Goal: Task Accomplishment & Management: Manage account settings

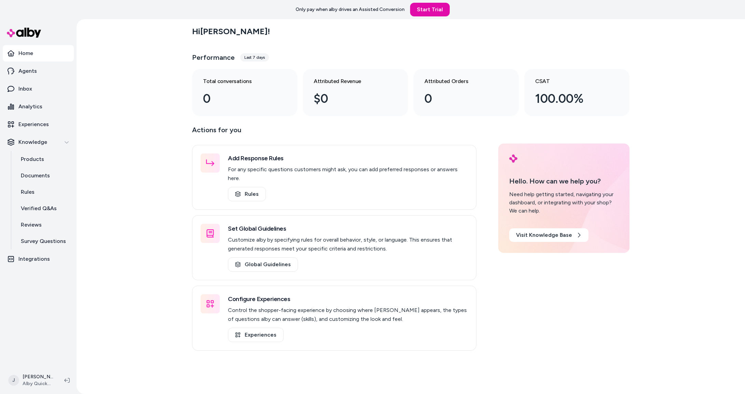
click at [124, 123] on div "Hi [PERSON_NAME] ! Performance Last 7 days Total conversations 0 Attributed Rev…" at bounding box center [411, 206] width 669 height 375
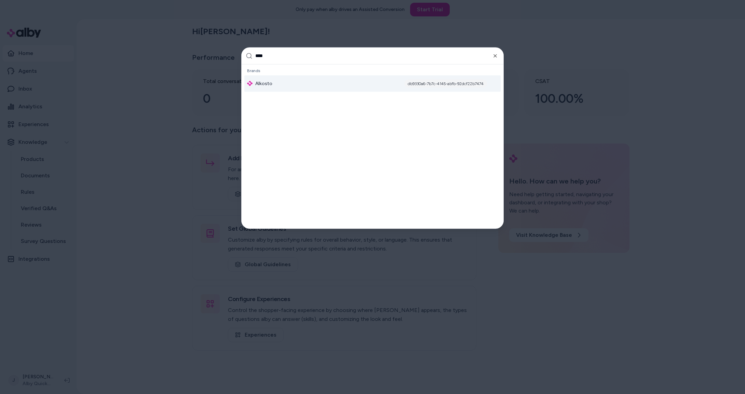
type input "****"
click at [272, 80] on div "Alkosto db9330a6-7b7c-4145-abfb-92dcf22b7474" at bounding box center [372, 83] width 256 height 16
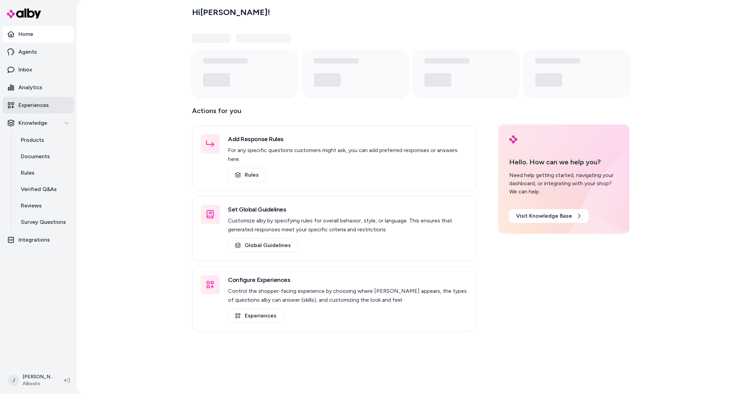
click at [38, 103] on p "Experiences" at bounding box center [33, 105] width 30 height 8
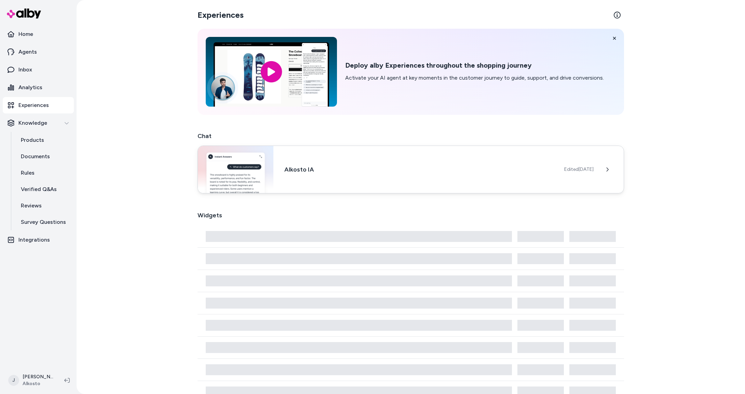
drag, startPoint x: 369, startPoint y: 166, endPoint x: 359, endPoint y: 167, distance: 11.1
click at [369, 166] on h3 "Alkosto IA" at bounding box center [418, 170] width 269 height 10
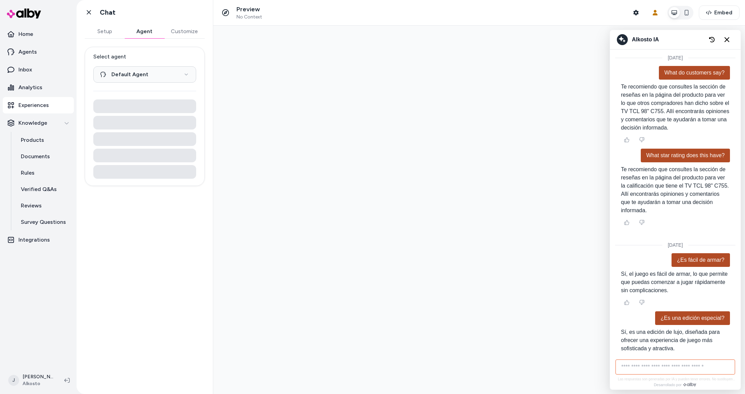
scroll to position [71, 0]
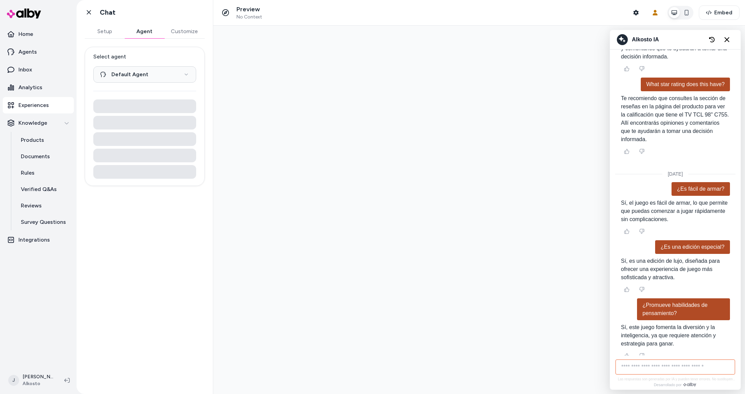
click at [147, 28] on button "Agent" at bounding box center [144, 32] width 40 height 14
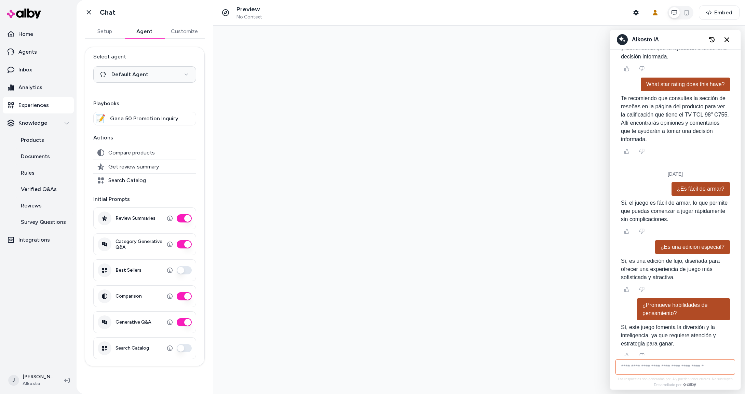
click at [33, 108] on p "Experiences" at bounding box center [33, 105] width 30 height 8
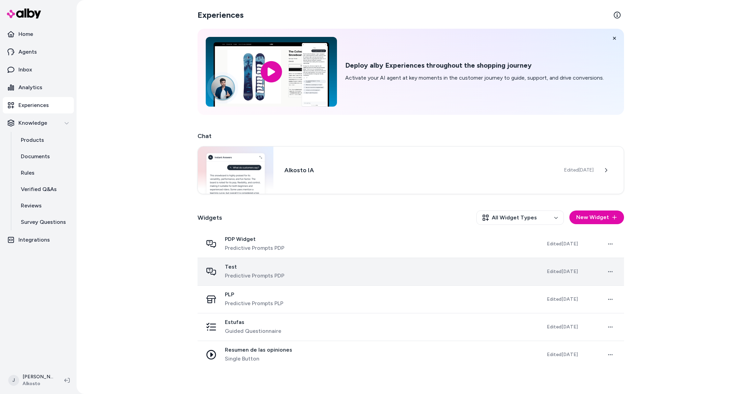
click at [336, 268] on div "Test Predictive Prompts PDP" at bounding box center [369, 272] width 333 height 16
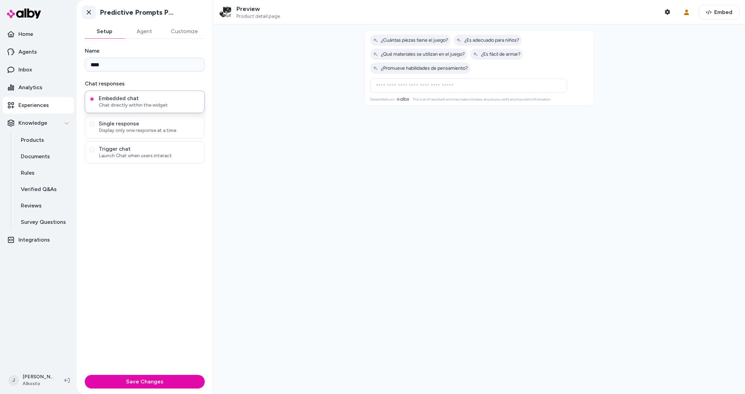
click at [88, 13] on icon at bounding box center [88, 12] width 7 height 7
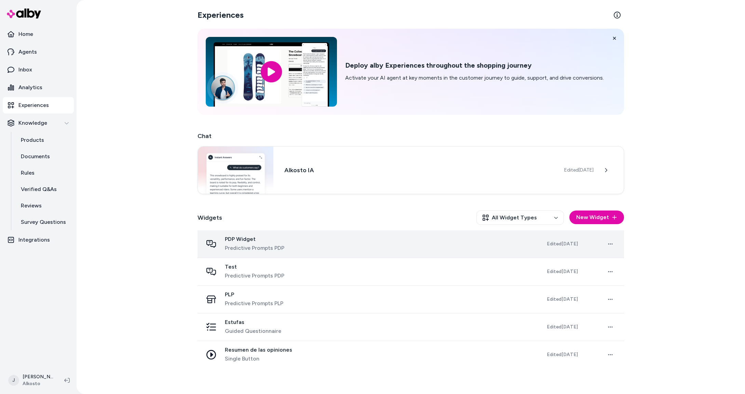
click at [319, 244] on div "PDP Widget Predictive Prompts PDP" at bounding box center [369, 244] width 333 height 16
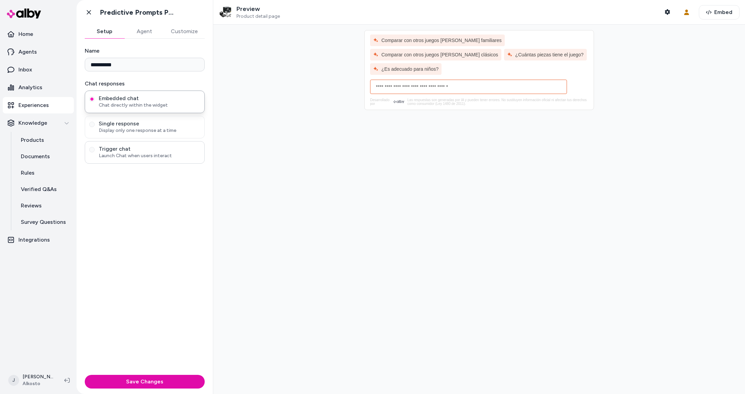
click at [140, 152] on span "Trigger chat" at bounding box center [150, 149] width 102 height 7
click at [95, 152] on button "Trigger chat Launch Chat when users interact" at bounding box center [91, 149] width 5 height 5
click at [144, 36] on button "Agent" at bounding box center [144, 32] width 40 height 14
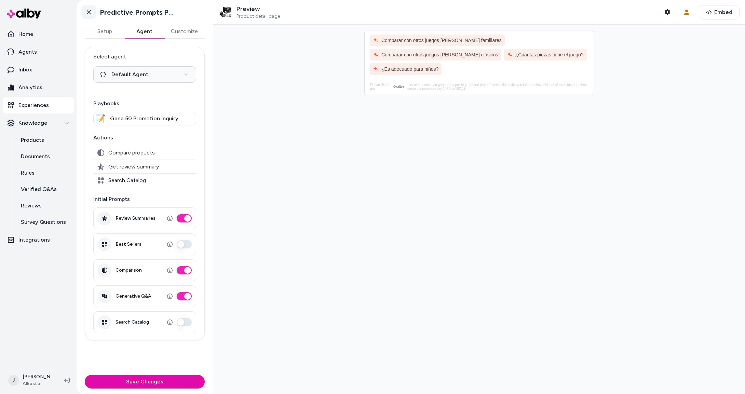
click at [88, 15] on icon at bounding box center [88, 12] width 7 height 7
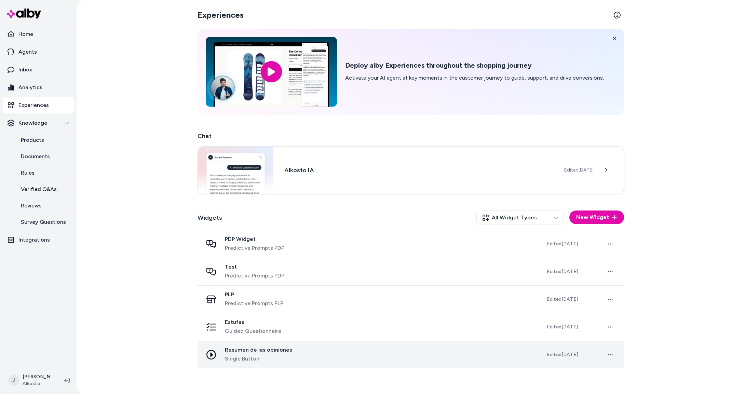
click at [306, 352] on div "Resumen de las opiniones Single Button" at bounding box center [369, 355] width 333 height 16
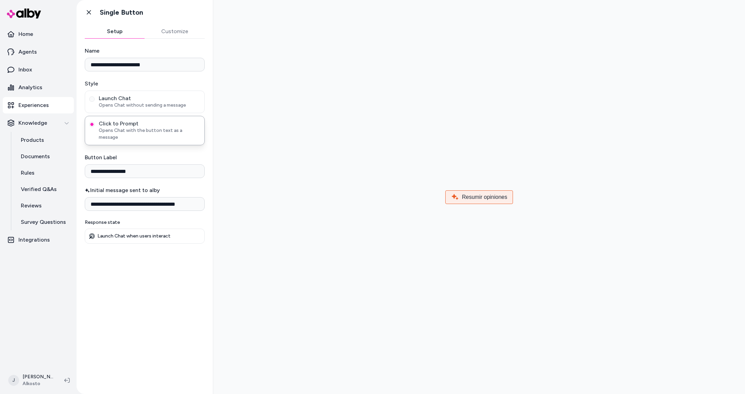
drag, startPoint x: 623, startPoint y: 75, endPoint x: 606, endPoint y: 66, distance: 19.3
click at [621, 74] on div at bounding box center [479, 196] width 521 height 383
drag, startPoint x: 294, startPoint y: 235, endPoint x: 290, endPoint y: 231, distance: 6.1
click at [290, 231] on div at bounding box center [479, 196] width 521 height 383
click at [90, 13] on icon at bounding box center [89, 12] width 4 height 4
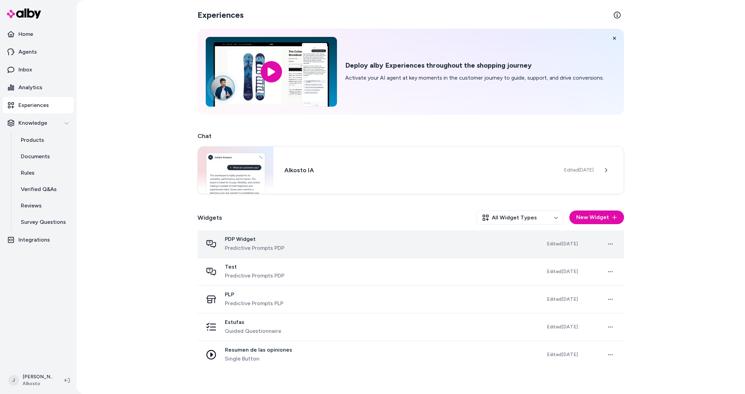
click at [315, 252] on div "PDP Widget Predictive Prompts PDP" at bounding box center [369, 244] width 333 height 16
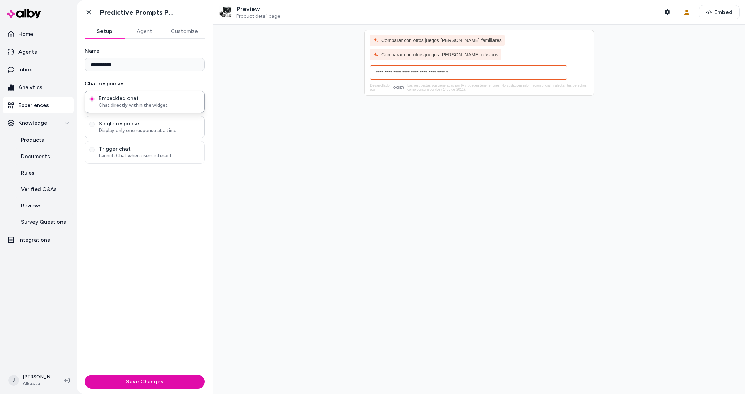
drag, startPoint x: 139, startPoint y: 148, endPoint x: 190, endPoint y: 137, distance: 51.6
click at [139, 148] on span "Trigger chat" at bounding box center [150, 149] width 102 height 7
click at [95, 148] on button "Trigger chat Launch Chat when users interact" at bounding box center [91, 149] width 5 height 5
click at [416, 56] on span "Comparar con otros juegos de mesa clásicos" at bounding box center [435, 54] width 125 height 5
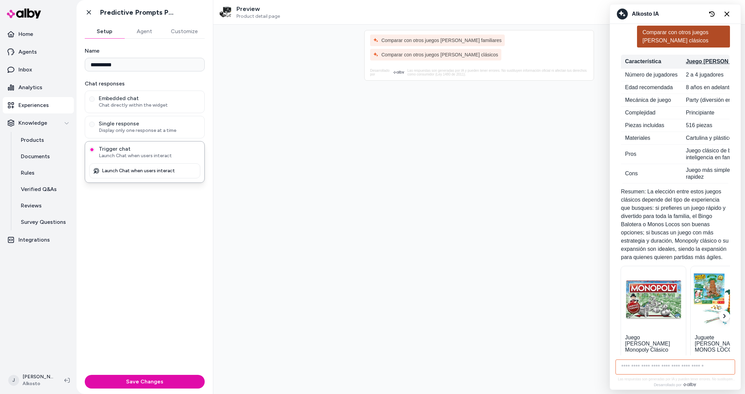
scroll to position [407, 0]
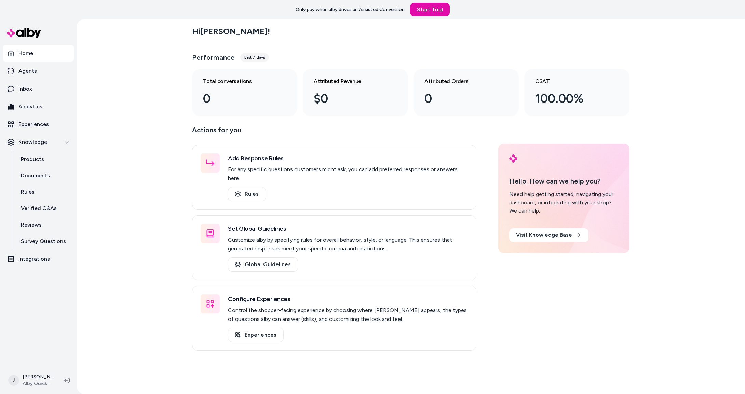
drag, startPoint x: 143, startPoint y: 233, endPoint x: 121, endPoint y: 239, distance: 23.0
click at [133, 237] on div "Hi [PERSON_NAME] ! Performance Last 7 days Total conversations 0 Attributed Rev…" at bounding box center [411, 206] width 669 height 375
click at [119, 235] on div "Hi Jackie ! Performance Last 7 days Total conversations 0 Attributed Revenue $0…" at bounding box center [411, 206] width 669 height 375
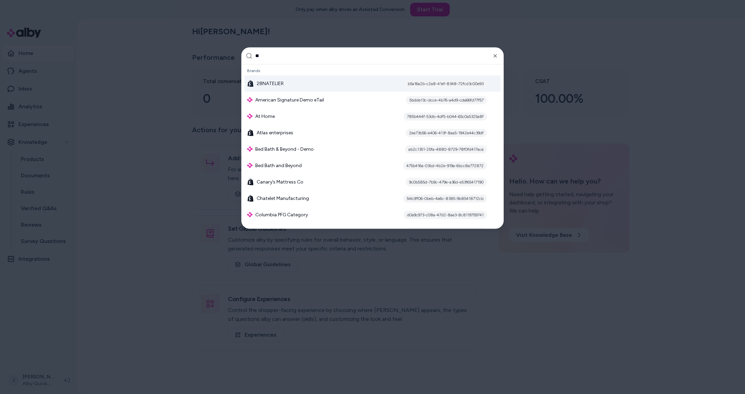
type input "*"
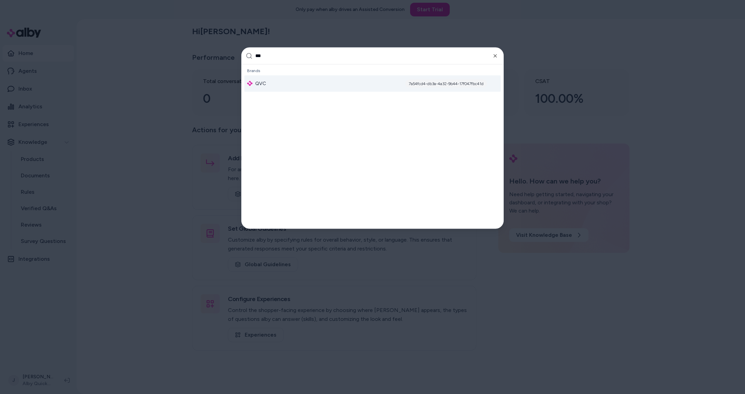
type input "***"
click at [282, 78] on div "QVC 7a54fcd4-db3a-4a32-9b44-17f047fbc41d" at bounding box center [372, 83] width 256 height 16
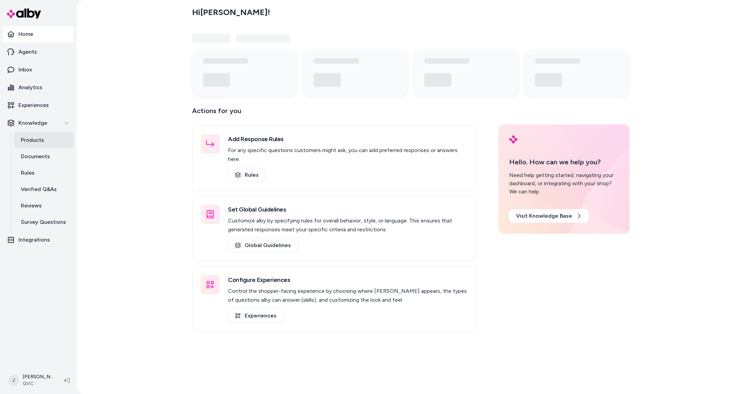
click at [49, 145] on link "Products" at bounding box center [44, 140] width 60 height 16
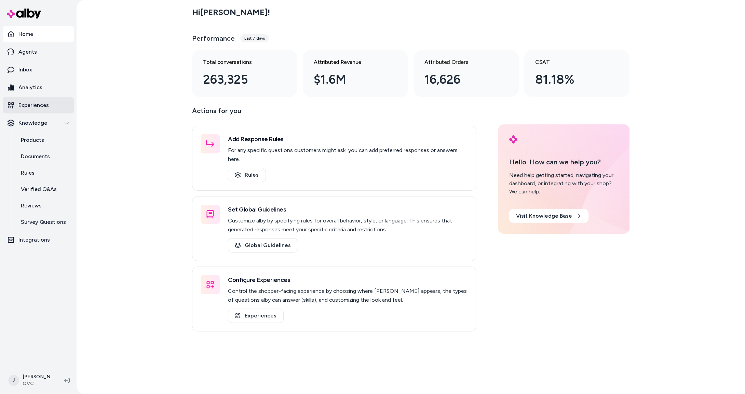
click at [50, 110] on link "Experiences" at bounding box center [38, 105] width 71 height 16
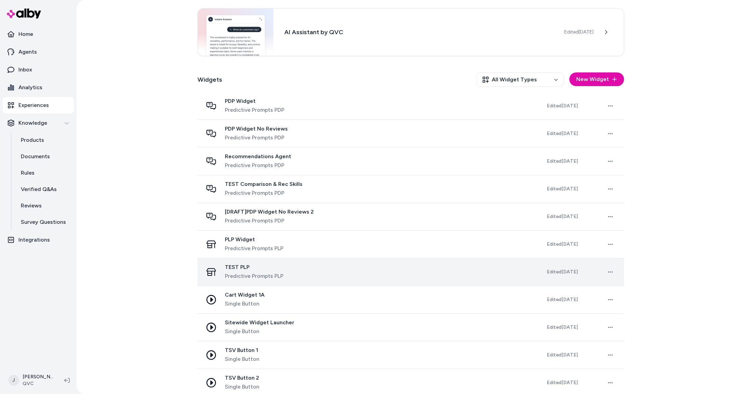
scroll to position [175, 0]
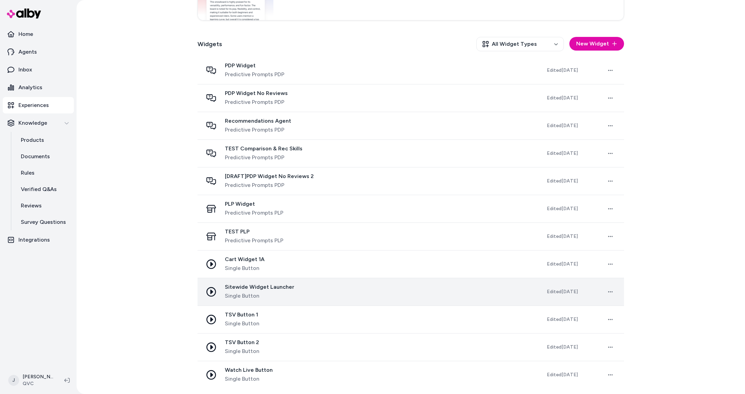
click at [315, 291] on div "Sitewide Widget Launcher Single Button" at bounding box center [369, 292] width 333 height 16
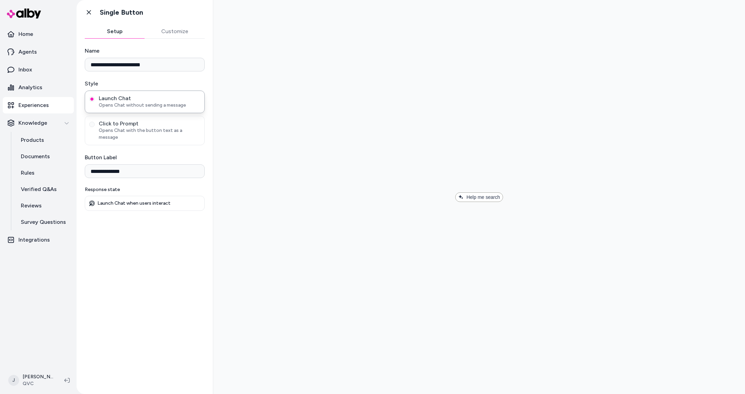
click at [41, 106] on p "Experiences" at bounding box center [33, 105] width 30 height 8
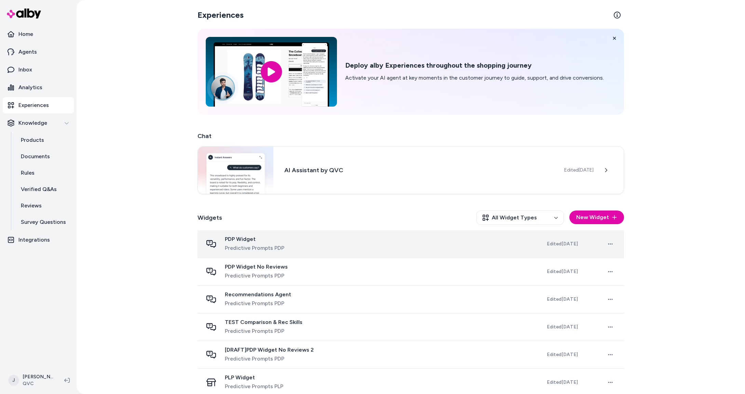
click at [383, 250] on div "PDP Widget Predictive Prompts PDP" at bounding box center [369, 244] width 333 height 16
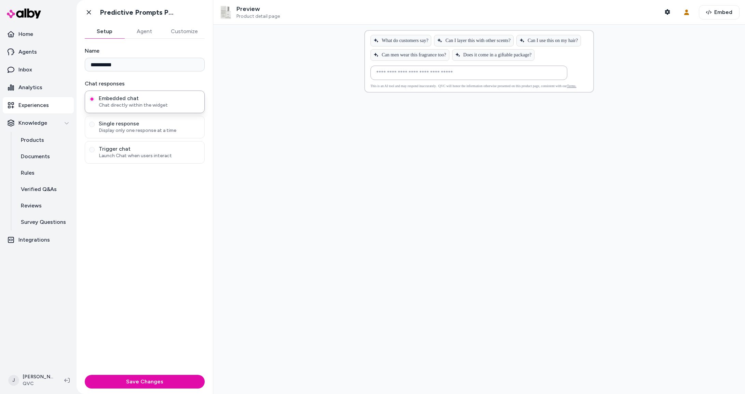
drag, startPoint x: 86, startPoint y: 10, endPoint x: 103, endPoint y: 42, distance: 36.6
click at [86, 11] on icon at bounding box center [88, 12] width 7 height 7
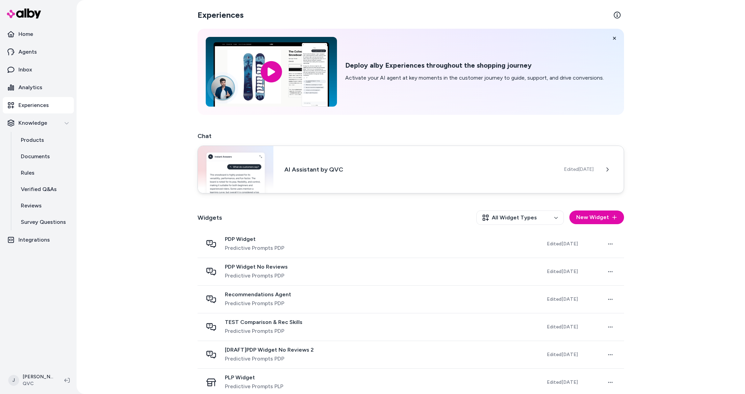
click at [359, 163] on div "AI Assistant by QVC Edited Oct 10, 2025" at bounding box center [411, 170] width 427 height 48
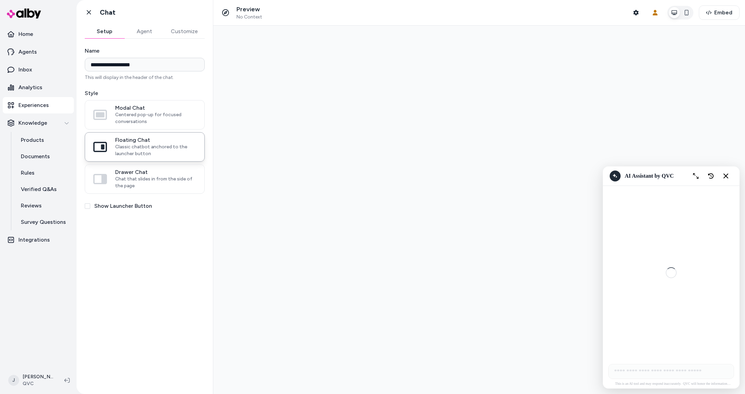
scroll to position [815, 0]
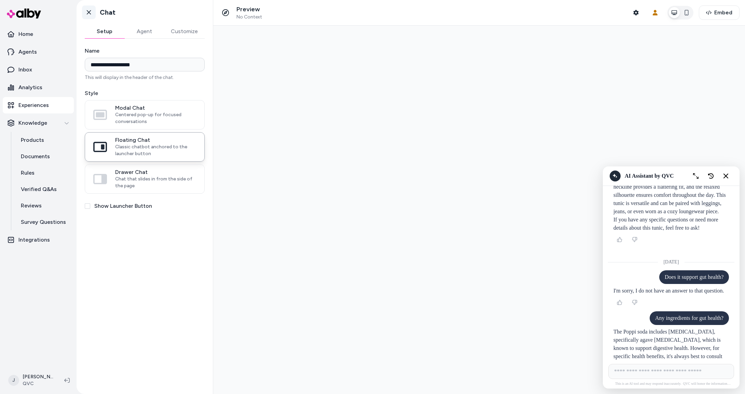
click at [88, 8] on link "Go back" at bounding box center [89, 12] width 14 height 14
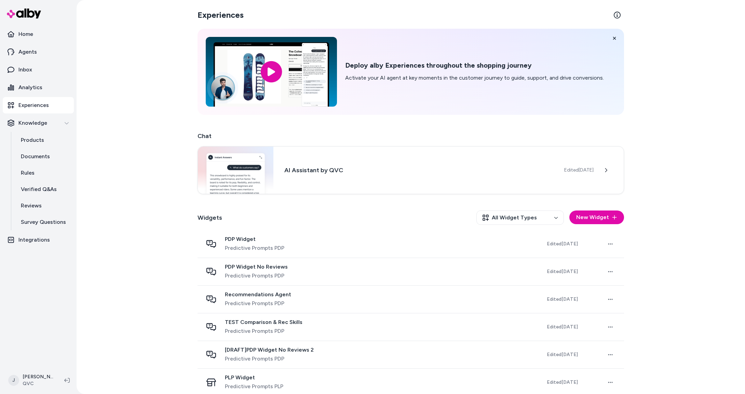
scroll to position [175, 0]
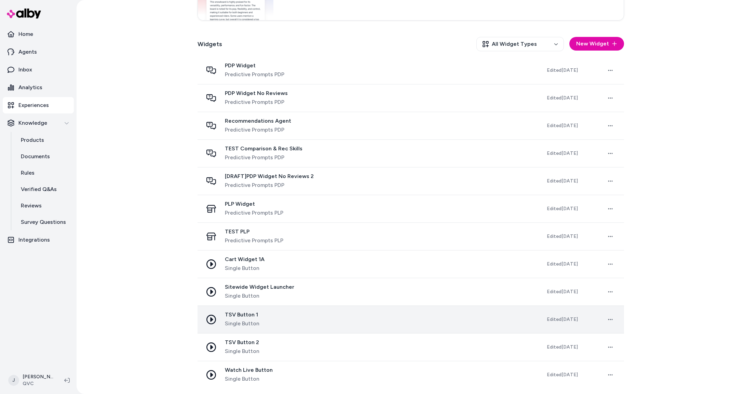
click at [285, 324] on div "TSV Button 1 Single Button" at bounding box center [369, 319] width 333 height 16
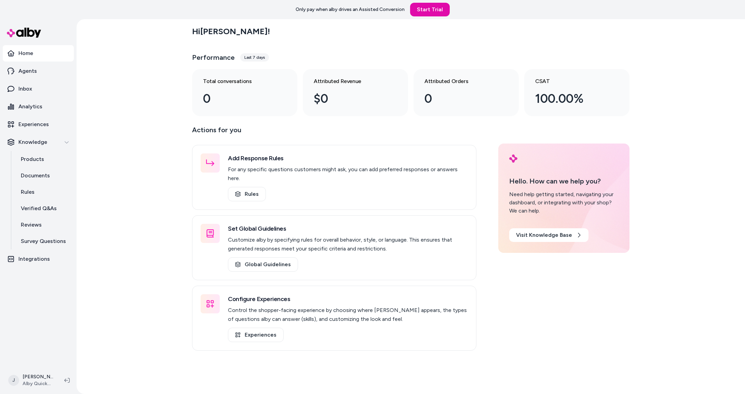
click at [134, 137] on div "Hi [PERSON_NAME] ! Performance Last 7 days Total conversations 0 Attributed Rev…" at bounding box center [411, 206] width 669 height 375
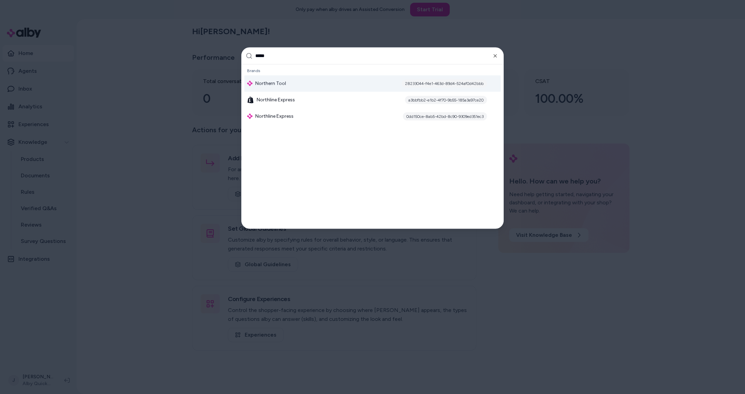
type input "*****"
click at [272, 81] on span "Northern Tool" at bounding box center [270, 83] width 31 height 7
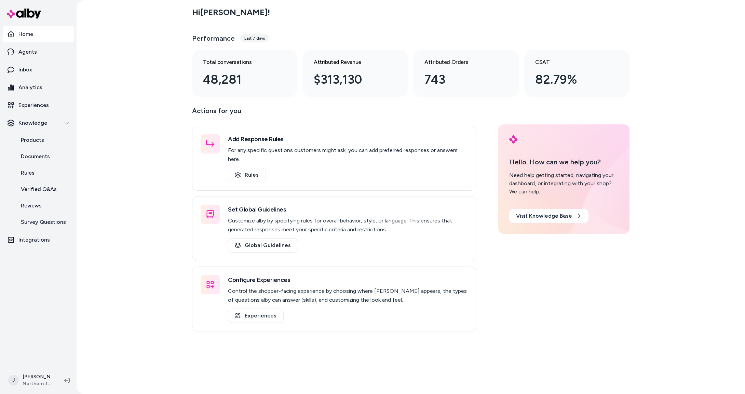
click at [34, 78] on ul "Home Agents Inbox Analytics Experiences Knowledge Products Documents Rules Veri…" at bounding box center [38, 137] width 71 height 222
click at [33, 90] on p "Analytics" at bounding box center [30, 87] width 24 height 8
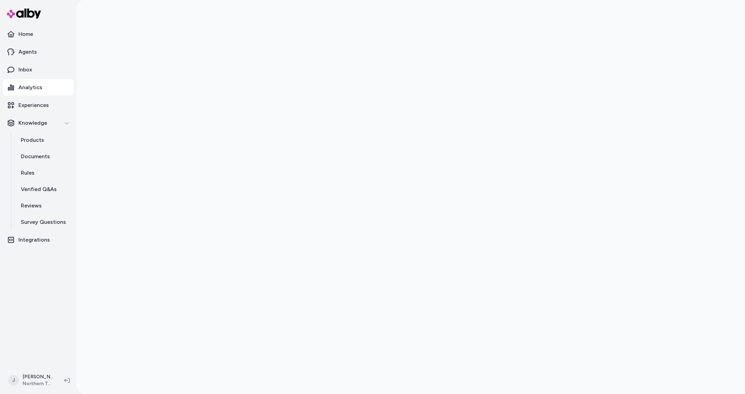
click at [185, 179] on div at bounding box center [411, 197] width 669 height 394
click at [36, 178] on link "Rules" at bounding box center [44, 173] width 60 height 16
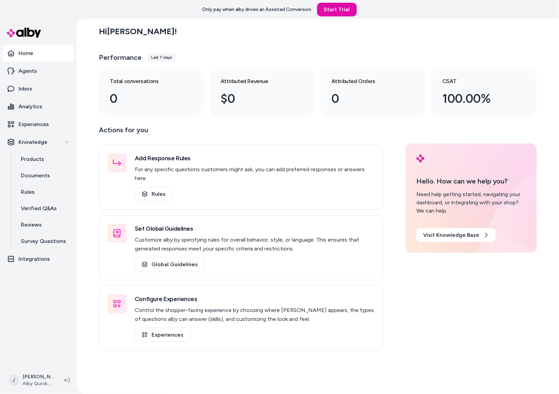
click at [90, 129] on div "Hi Jackie ! Performance Last 7 days Total conversations 0 Attributed Revenue $0…" at bounding box center [318, 206] width 482 height 375
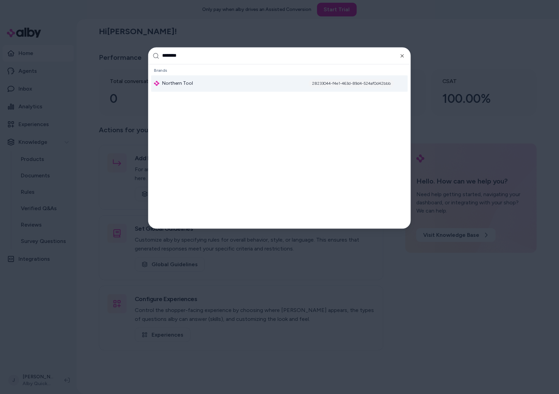
type input "********"
click at [169, 84] on span "Northern Tool" at bounding box center [177, 83] width 31 height 7
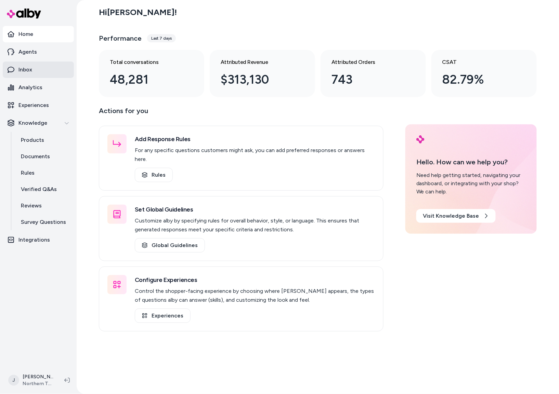
click at [32, 70] on p "Inbox" at bounding box center [25, 70] width 14 height 8
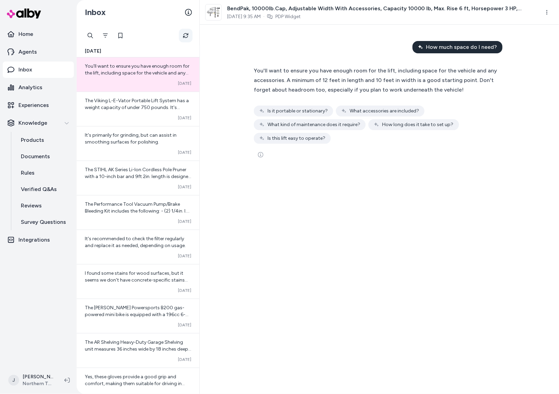
click at [183, 37] on icon "Refresh" at bounding box center [185, 35] width 5 height 5
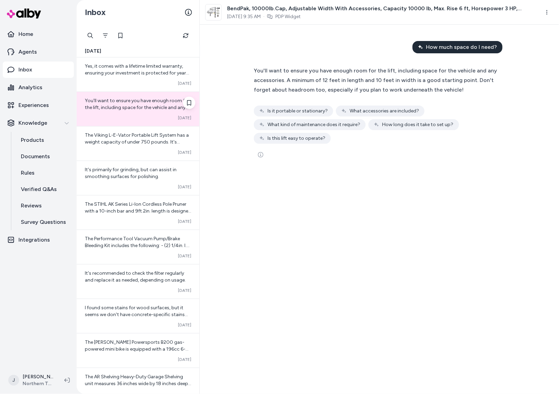
click at [127, 117] on div "Converted Oct 15" at bounding box center [138, 117] width 106 height 5
click at [185, 34] on icon "Refresh" at bounding box center [185, 35] width 5 height 5
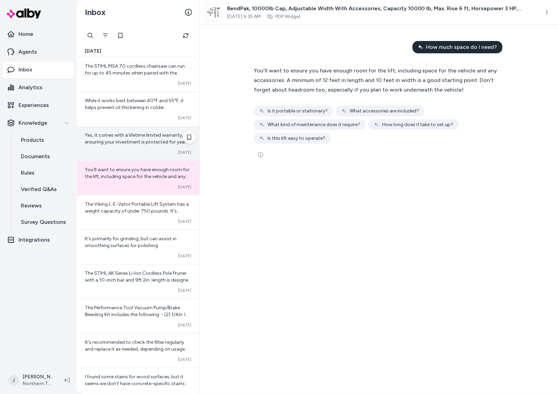
click at [129, 146] on div "Yes, it comes with a lifetime limited warranty, ensuring your investment is pro…" at bounding box center [138, 143] width 123 height 34
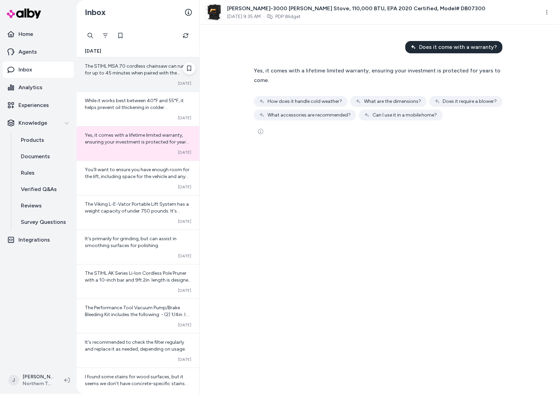
click at [118, 70] on span "The STIHL MSA 70 cordless chainsaw can run for up to 45 minutes when paired wit…" at bounding box center [138, 96] width 106 height 67
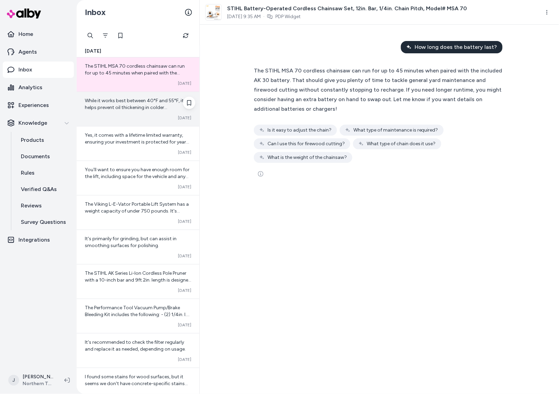
click at [125, 100] on span "While it works best between 40°F and 55°F, it helps prevent oil thickening in c…" at bounding box center [134, 111] width 99 height 26
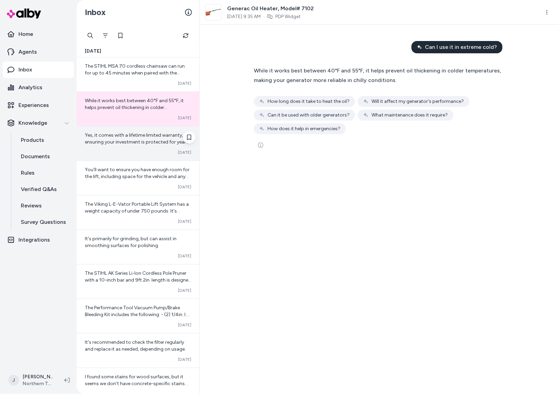
click at [121, 139] on span "Yes, it comes with a lifetime limited warranty, ensuring your investment is pro…" at bounding box center [137, 141] width 104 height 19
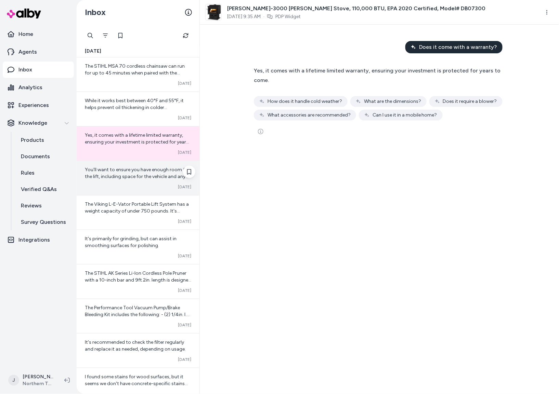
click at [121, 175] on span "You'll want to ensure you have enough room for the lift, including space for th…" at bounding box center [137, 187] width 105 height 40
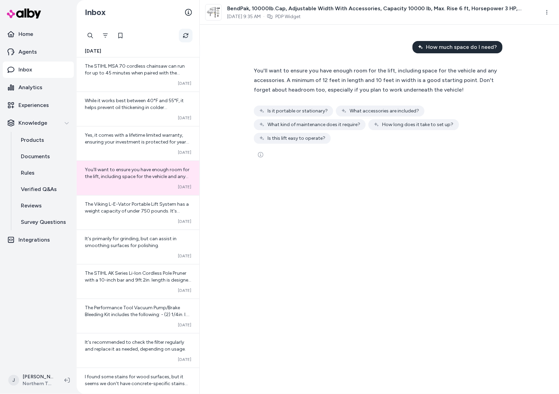
click at [183, 34] on icon "Refresh" at bounding box center [185, 35] width 5 height 5
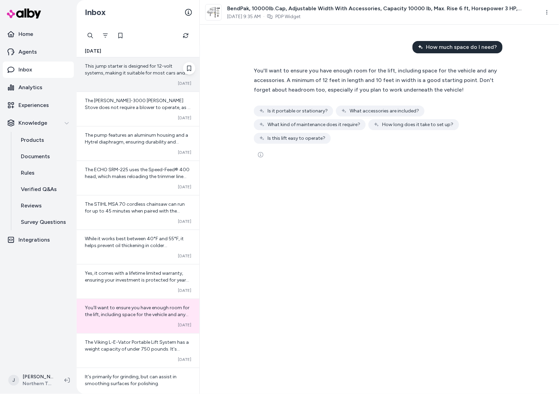
click at [125, 91] on div "This jump starter is designed for 12-volt systems, making it suitable for most …" at bounding box center [138, 74] width 123 height 34
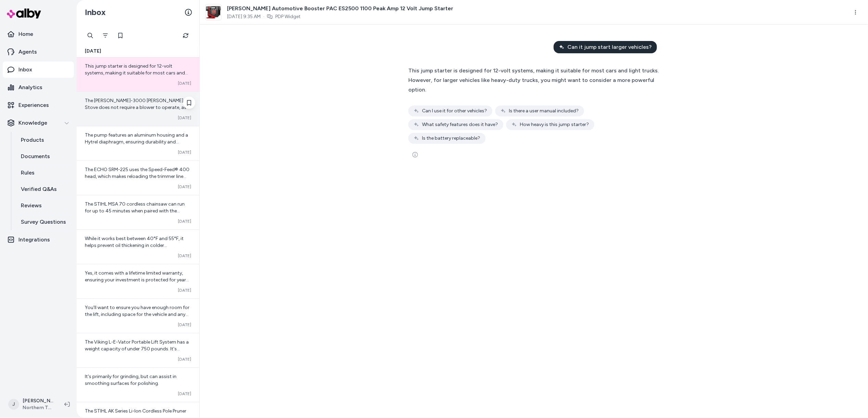
click at [125, 109] on span "The Drolet HT-3000 Wood Stove does not require a blower to operate, as it is de…" at bounding box center [138, 131] width 106 height 67
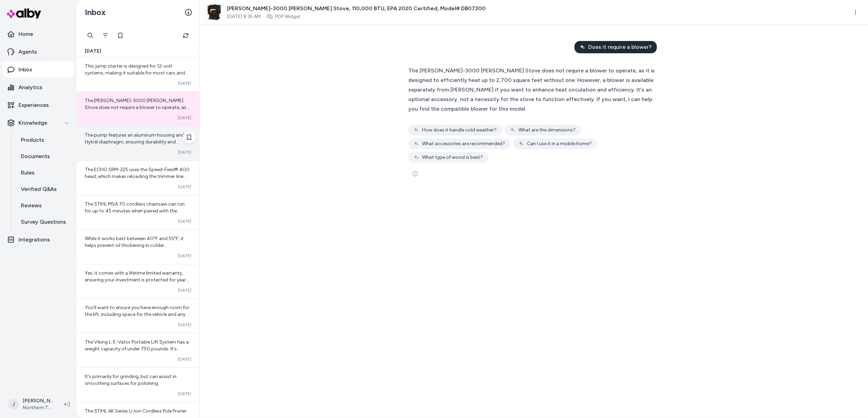
click at [126, 142] on span "The pump features an aluminum housing and a Hytrel diaphragm, ensuring durabili…" at bounding box center [136, 141] width 103 height 19
click at [126, 144] on span "The pump features an aluminum housing and a Hytrel diaphragm, ensuring durabili…" at bounding box center [136, 141] width 103 height 19
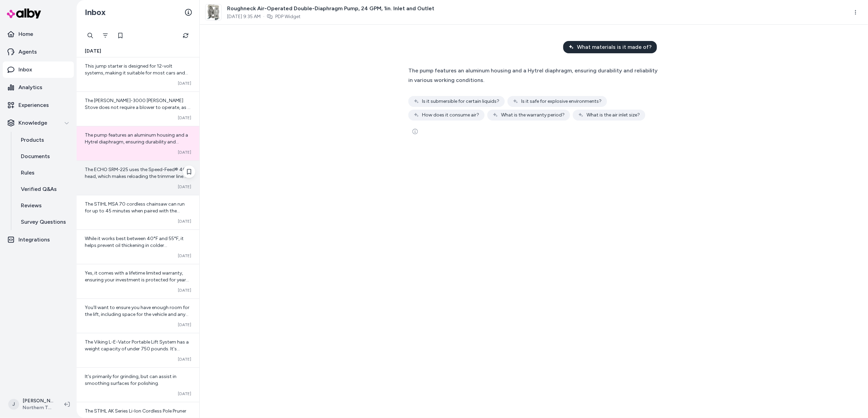
click at [118, 178] on span "The ECHO SRM-225 uses the Speed-Feed® 400 head, which makes reloading the trimm…" at bounding box center [137, 207] width 105 height 81
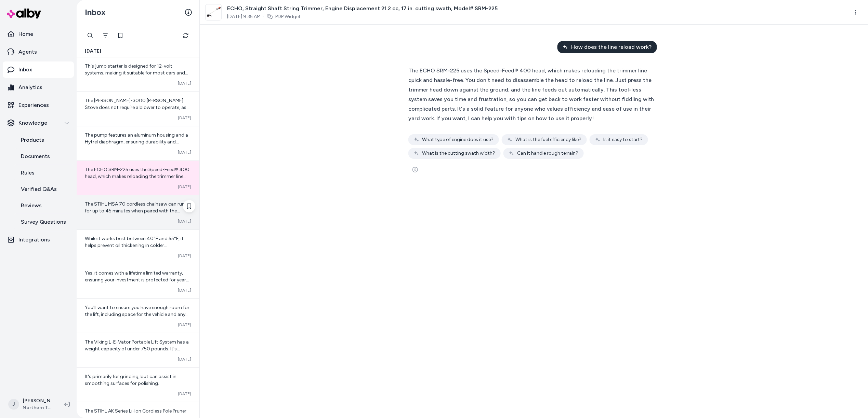
click at [116, 211] on span "The STIHL MSA 70 cordless chainsaw can run for up to 45 minutes when paired wit…" at bounding box center [138, 234] width 106 height 67
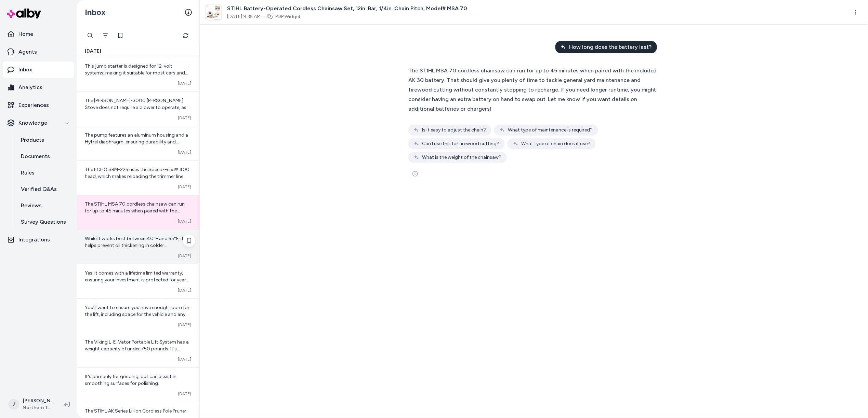
click at [135, 253] on div "While it works best between 40°F and 55°F, it helps prevent oil thickening in c…" at bounding box center [138, 247] width 123 height 34
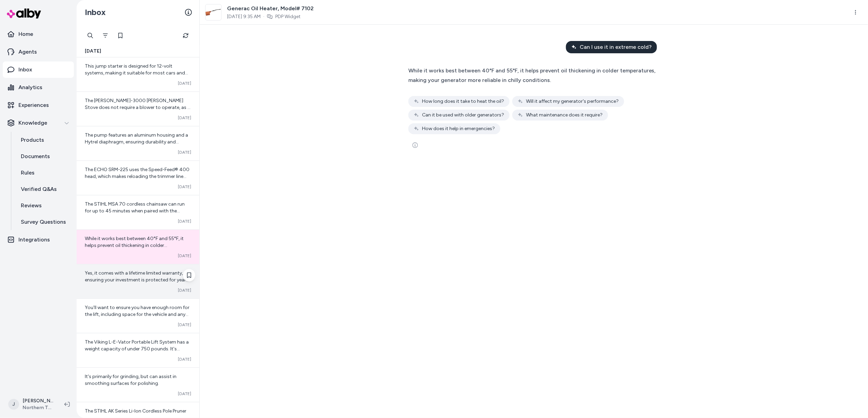
click at [134, 293] on div "Converted Oct 15" at bounding box center [138, 290] width 106 height 5
click at [133, 287] on div "Yes, it comes with a lifetime limited warranty, ensuring your investment is pro…" at bounding box center [138, 282] width 123 height 34
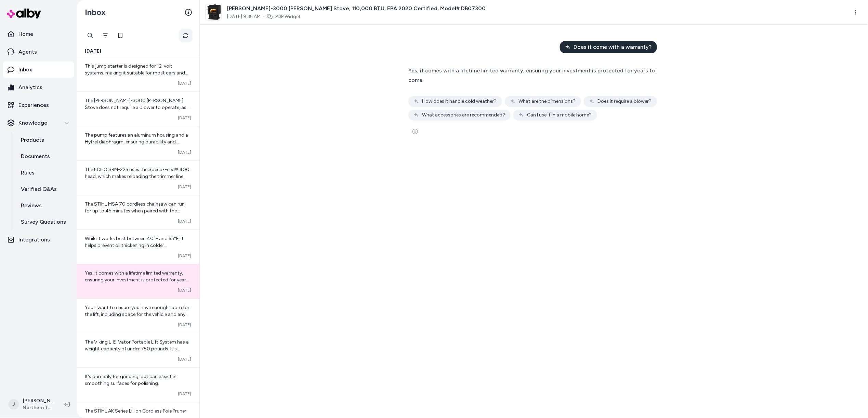
click at [184, 37] on icon "Refresh" at bounding box center [185, 35] width 5 height 5
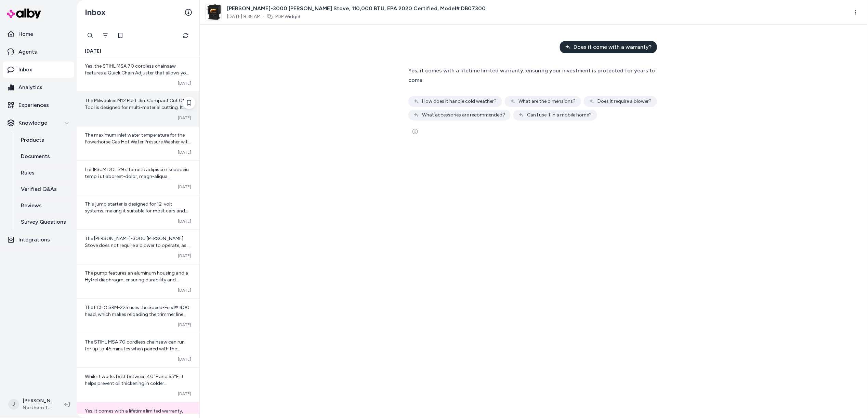
click at [139, 105] on span "The Milwaukee M12 FUEL 3in. Compact Cut Off Tool is designed for multi-material…" at bounding box center [138, 135] width 106 height 74
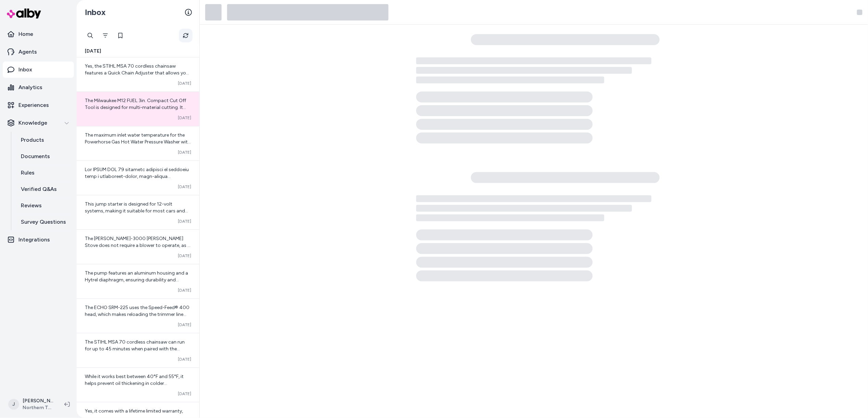
click at [184, 34] on icon "Refresh" at bounding box center [185, 35] width 5 height 5
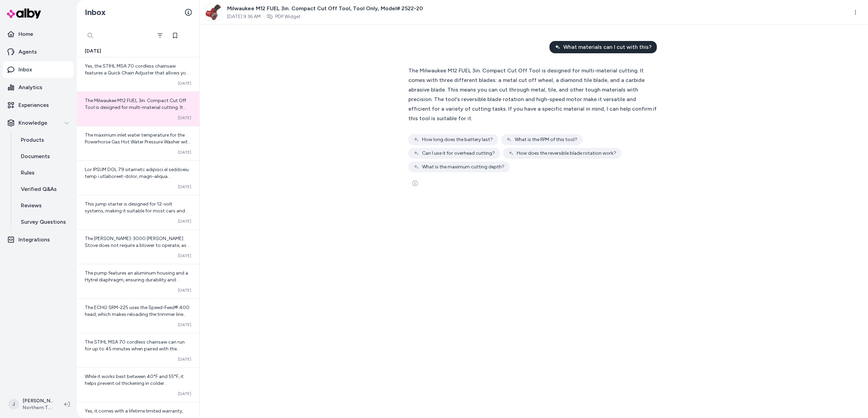
click at [91, 36] on div at bounding box center [117, 36] width 68 height 14
click at [108, 35] on icon "Filter" at bounding box center [105, 35] width 5 height 5
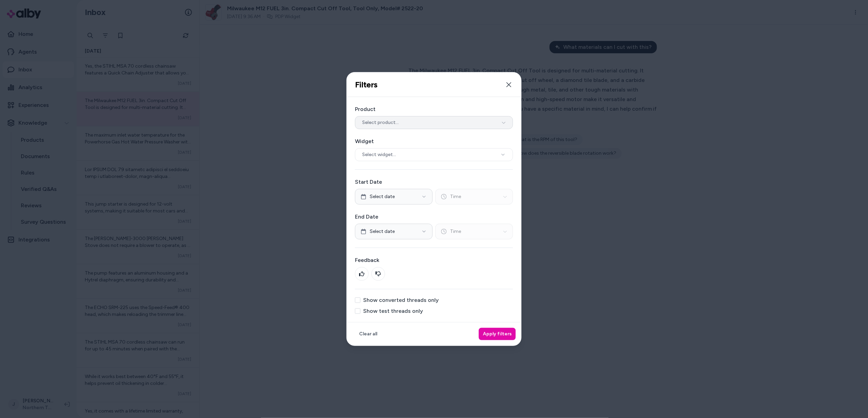
click at [412, 122] on button "Select product..." at bounding box center [434, 122] width 158 height 13
click at [387, 136] on input "text" at bounding box center [438, 138] width 140 height 14
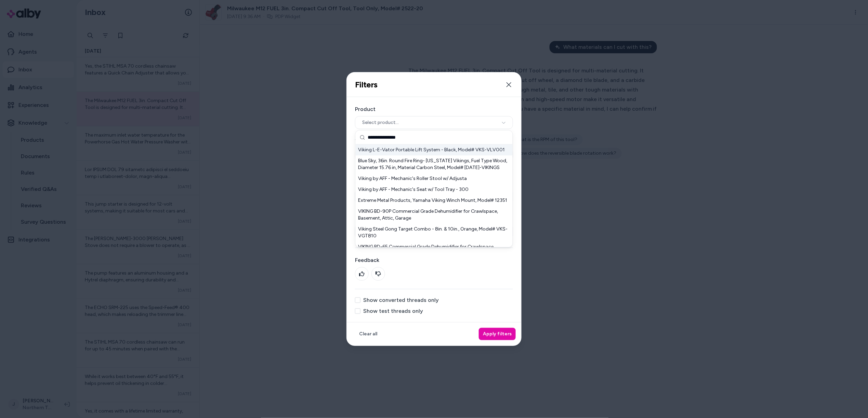
type input "**********"
click at [427, 151] on div "Viking L-E-Vator Portable Lift System - Black, Model# VKS-VLV001" at bounding box center [433, 150] width 157 height 11
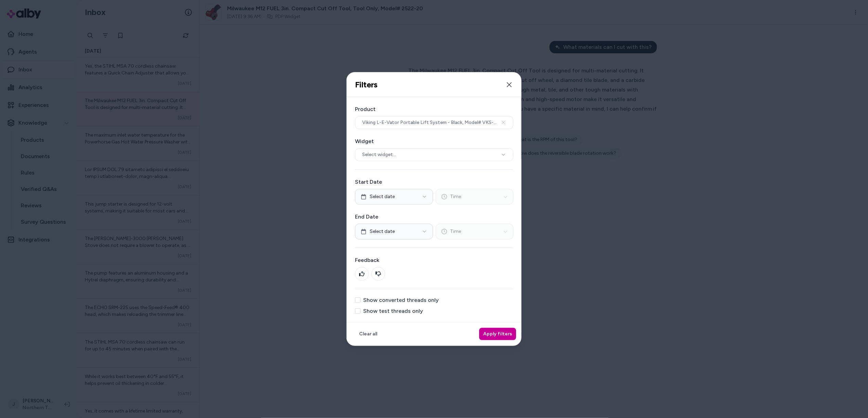
click at [499, 335] on button "Apply filters" at bounding box center [497, 334] width 37 height 12
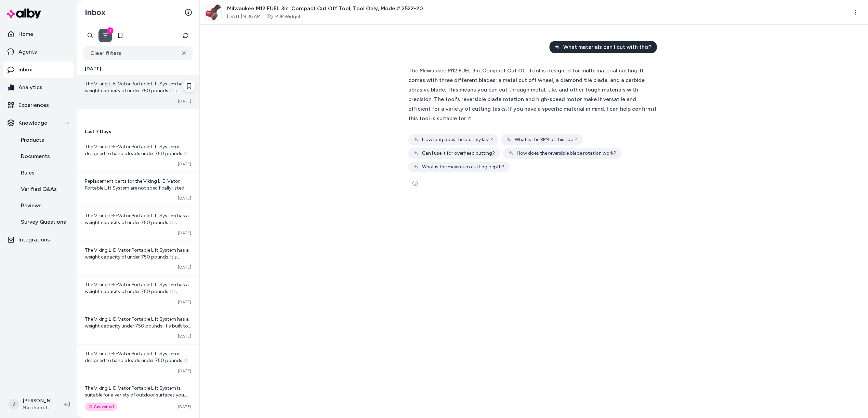
click at [118, 89] on span "The Viking L-E-Vator Portable Lift System has a weight capacity of under 750 po…" at bounding box center [138, 101] width 106 height 40
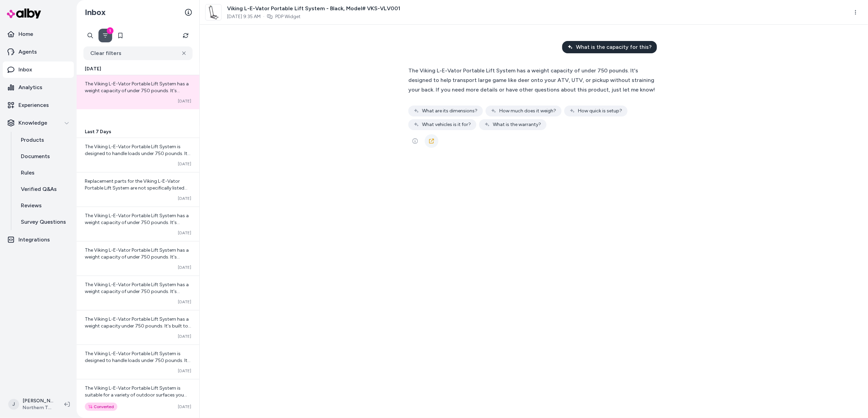
click at [431, 139] on icon at bounding box center [431, 141] width 5 height 5
click at [558, 12] on html "Home Agents Inbox Analytics Experiences Knowledge Products Documents Rules Veri…" at bounding box center [434, 209] width 868 height 418
click at [558, 42] on link "View product in alby" at bounding box center [825, 41] width 73 height 12
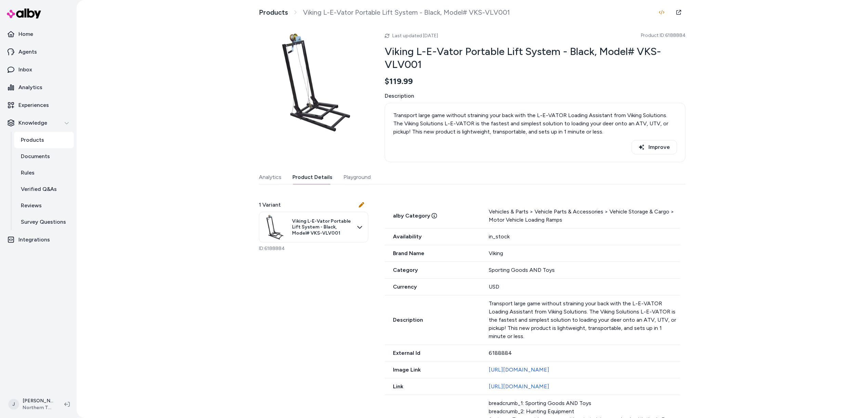
click at [309, 175] on button "Product Details" at bounding box center [312, 178] width 40 height 14
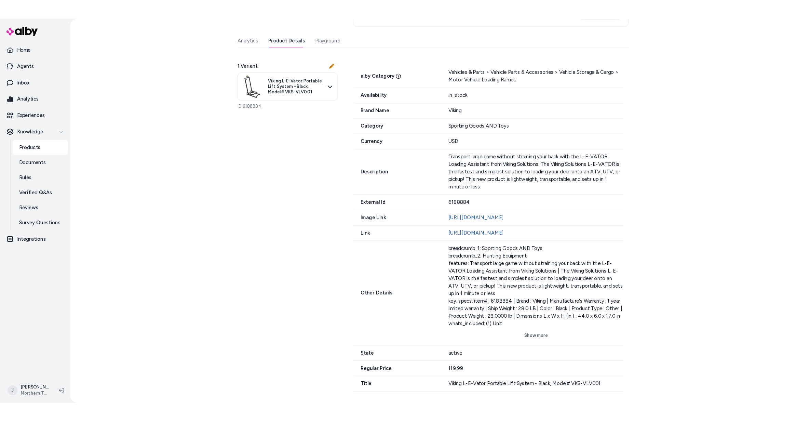
scroll to position [172, 0]
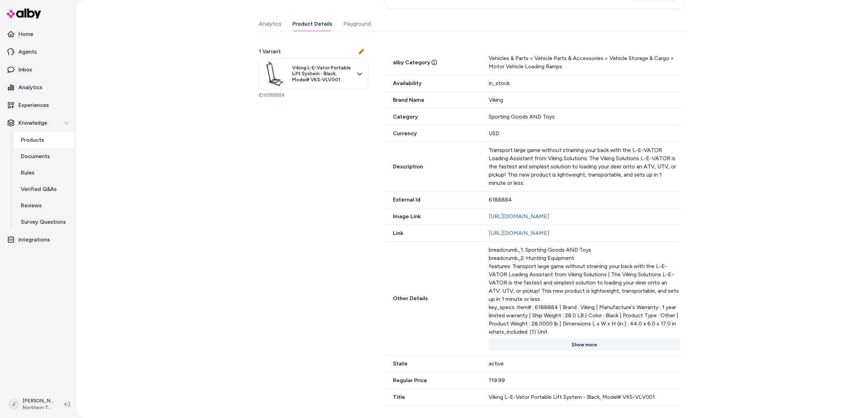
click at [585, 340] on button "Show more" at bounding box center [583, 345] width 191 height 12
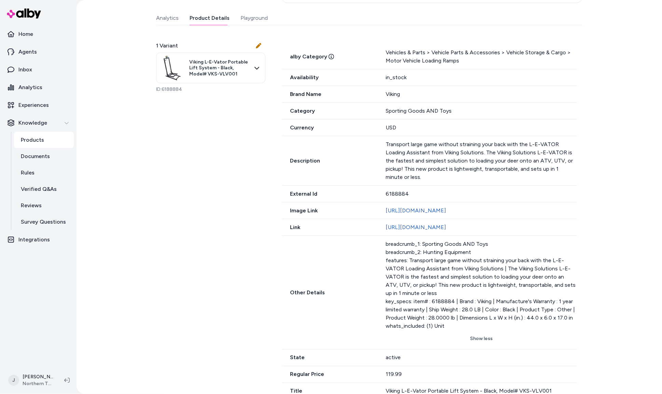
scroll to position [196, 0]
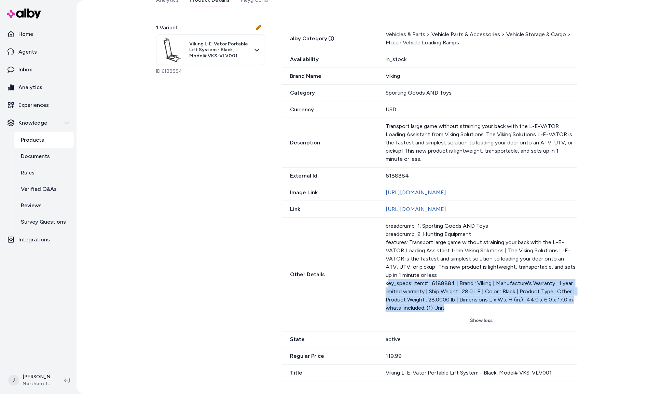
drag, startPoint x: 413, startPoint y: 282, endPoint x: 571, endPoint y: 306, distance: 160.4
click at [571, 306] on div "breadcrumb_1: Sporting Goods AND Toys breadcrumb_2: Hunting Equipment features:…" at bounding box center [481, 267] width 191 height 90
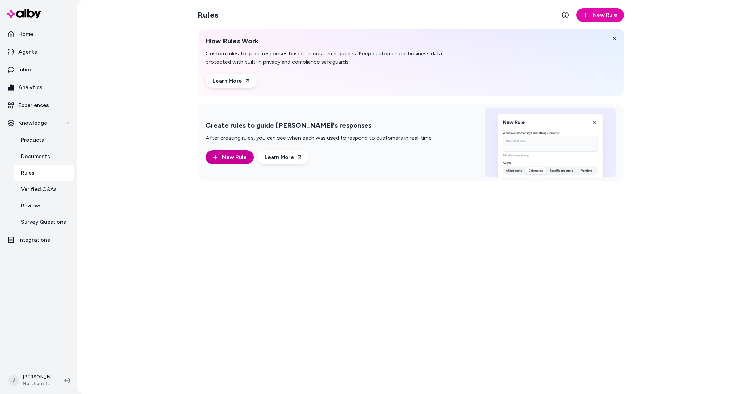
click at [235, 156] on span "New Rule" at bounding box center [234, 157] width 25 height 8
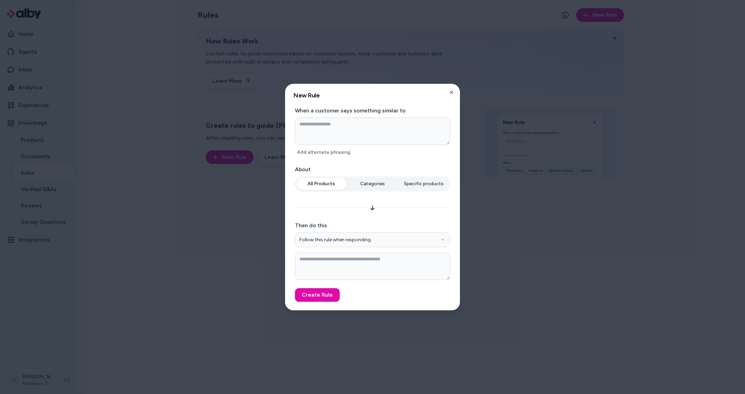
click at [336, 125] on textarea at bounding box center [372, 131] width 155 height 27
type textarea "*"
type textarea "**"
type textarea "*"
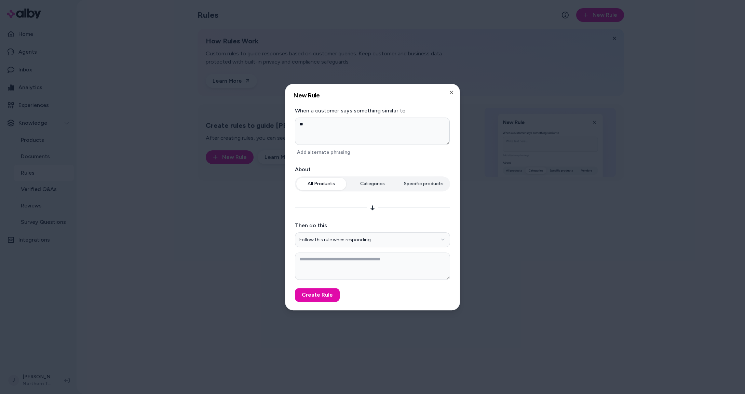
type textarea "***"
type textarea "*"
type textarea "****"
type textarea "*"
type textarea "*****"
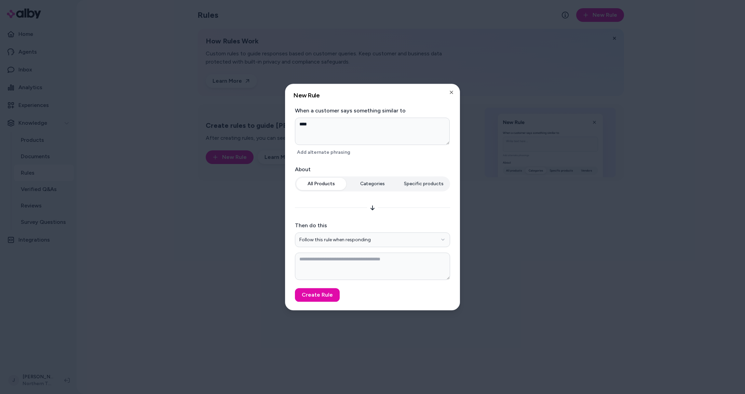
type textarea "*"
type textarea "*****"
click at [358, 239] on button "Follow this rule when responding" at bounding box center [372, 239] width 155 height 15
click at [359, 269] on textarea at bounding box center [372, 266] width 155 height 27
click at [452, 91] on icon "button" at bounding box center [451, 92] width 5 height 5
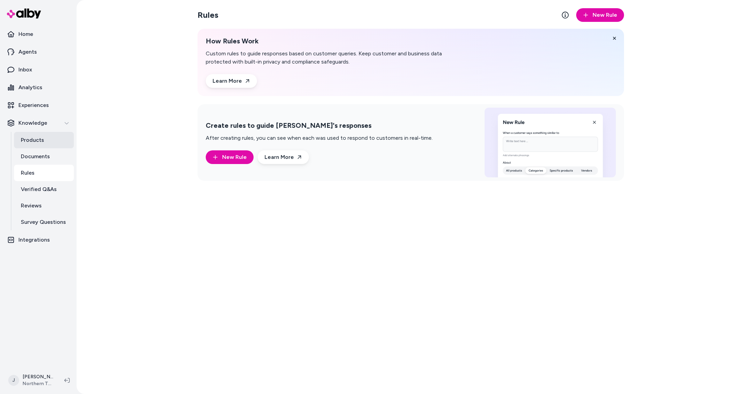
click at [44, 138] on link "Products" at bounding box center [44, 140] width 60 height 16
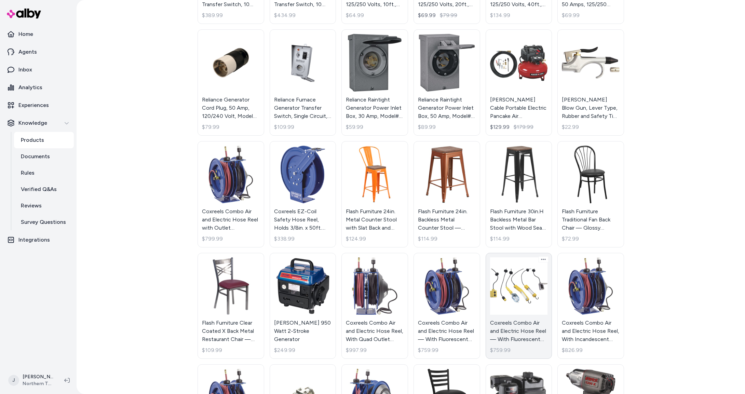
scroll to position [286, 0]
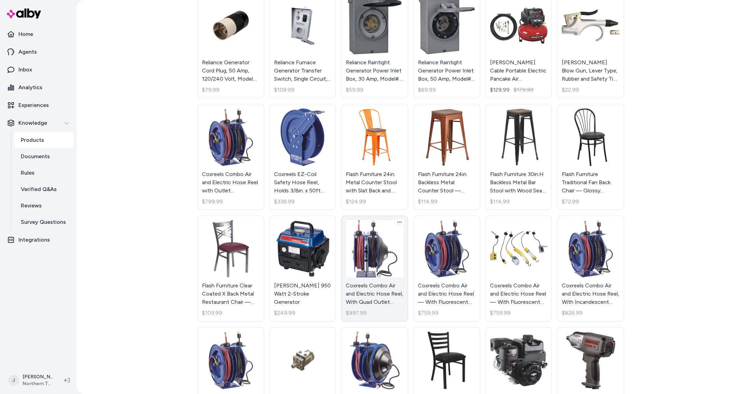
click at [380, 253] on link "Coxreels Combo Air and Electric Hose Reel, With Quad Outlet Attachment and 3/8i…" at bounding box center [374, 269] width 67 height 106
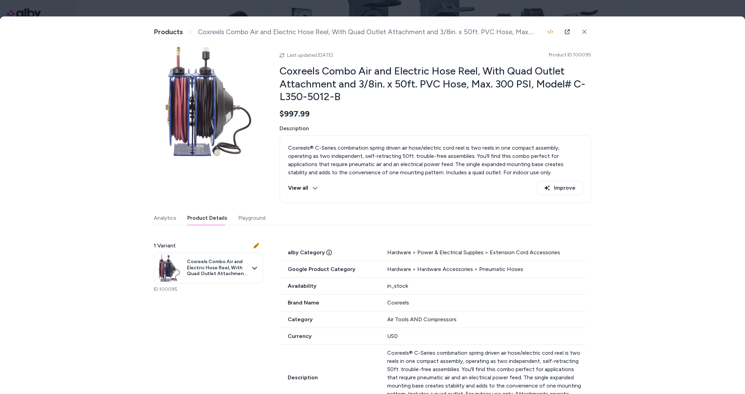
click at [212, 214] on button "Product Details" at bounding box center [207, 218] width 40 height 14
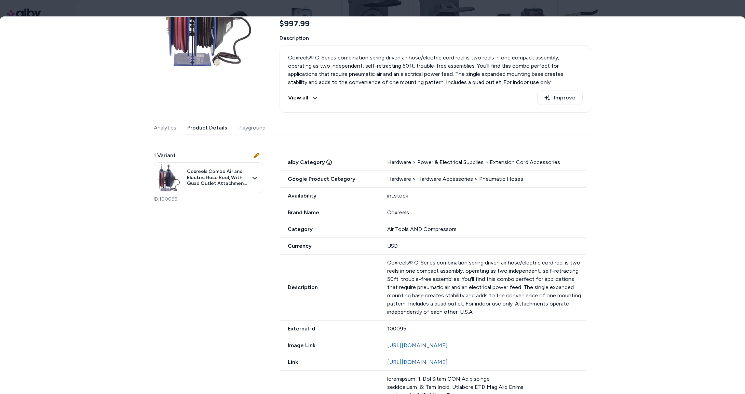
scroll to position [105, 0]
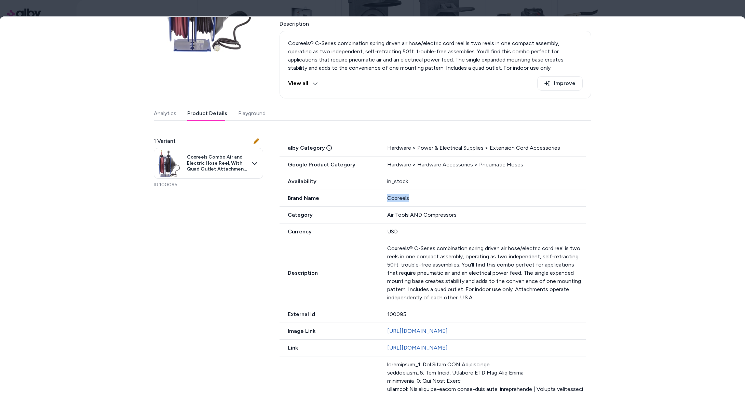
drag, startPoint x: 387, startPoint y: 198, endPoint x: 368, endPoint y: 198, distance: 18.5
click at [368, 198] on div "Brand Name Coxreels" at bounding box center [433, 198] width 306 height 17
click at [114, 10] on div at bounding box center [372, 197] width 745 height 394
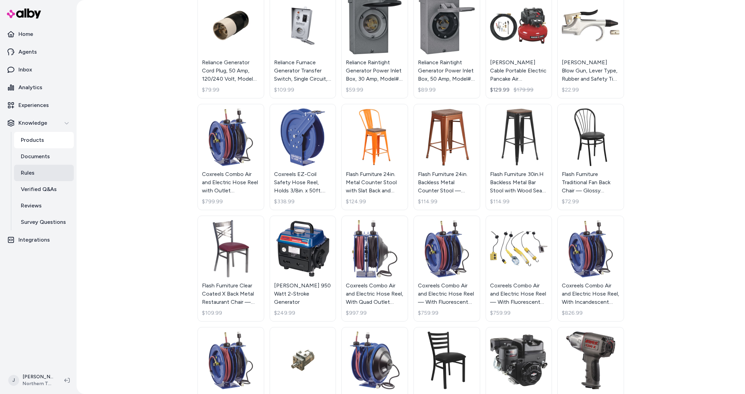
click at [33, 172] on p "Rules" at bounding box center [28, 173] width 14 height 8
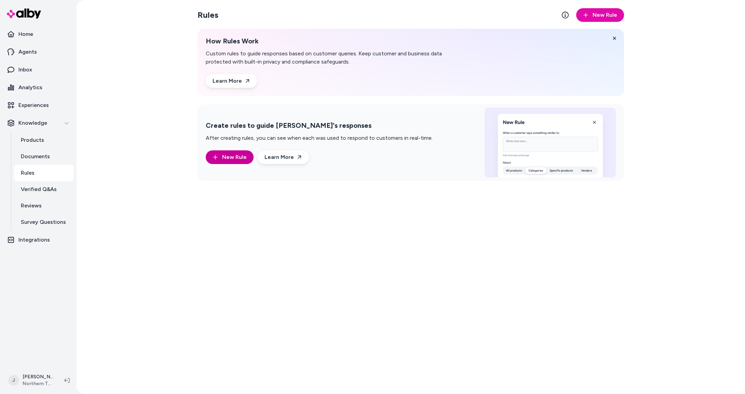
click at [238, 158] on span "New Rule" at bounding box center [234, 157] width 25 height 8
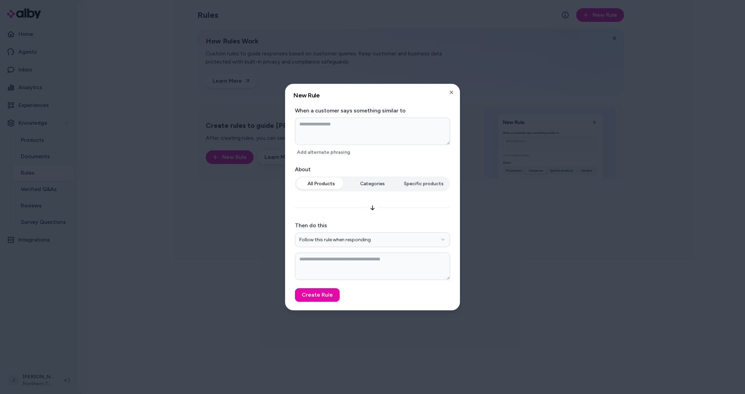
click at [373, 185] on div "All Products Categories Specific products" at bounding box center [372, 185] width 155 height 18
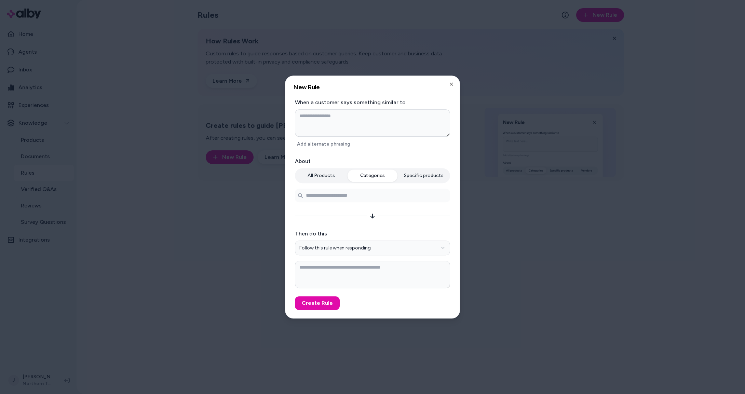
click at [420, 179] on button "Specific products" at bounding box center [424, 176] width 50 height 12
click at [366, 170] on button "Categories" at bounding box center [373, 176] width 50 height 12
click at [353, 193] on input at bounding box center [372, 196] width 155 height 14
type textarea "*"
click at [159, 168] on div at bounding box center [372, 197] width 745 height 394
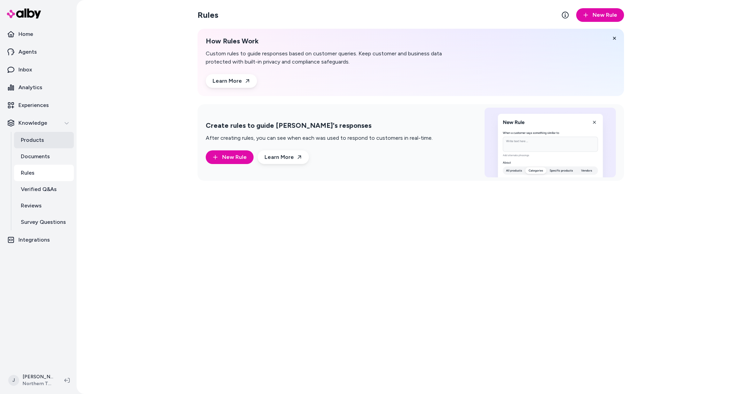
click at [33, 140] on p "Products" at bounding box center [32, 140] width 23 height 8
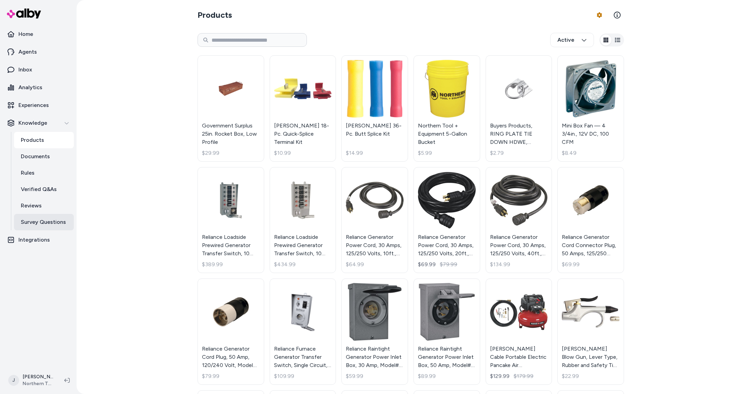
click at [38, 221] on p "Survey Questions" at bounding box center [43, 222] width 45 height 8
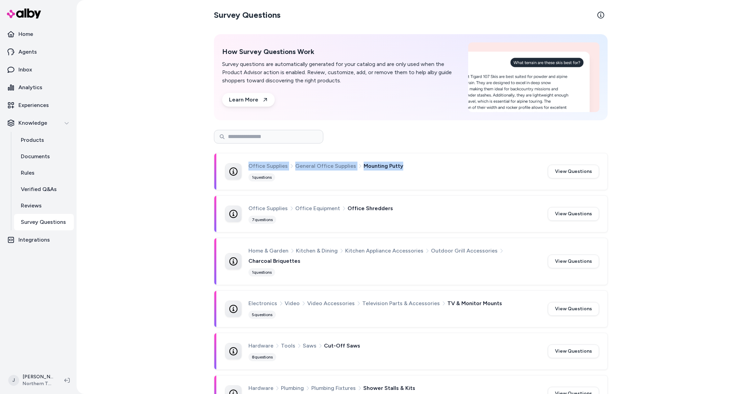
drag, startPoint x: 404, startPoint y: 164, endPoint x: 245, endPoint y: 169, distance: 159.0
click at [245, 169] on div "Office Supplies General Office Supplies Mounting Putty 1 questions" at bounding box center [382, 172] width 314 height 20
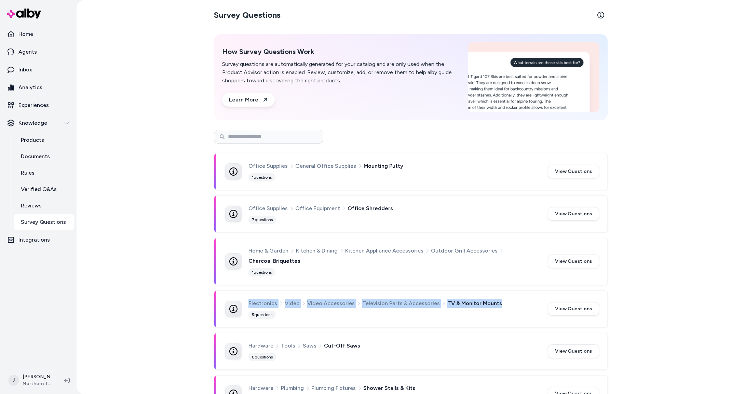
drag, startPoint x: 491, startPoint y: 303, endPoint x: 244, endPoint y: 304, distance: 246.8
click at [244, 304] on div "Electronics Video Video Accessories Television Parts & Accessories TV & Monitor…" at bounding box center [382, 309] width 314 height 20
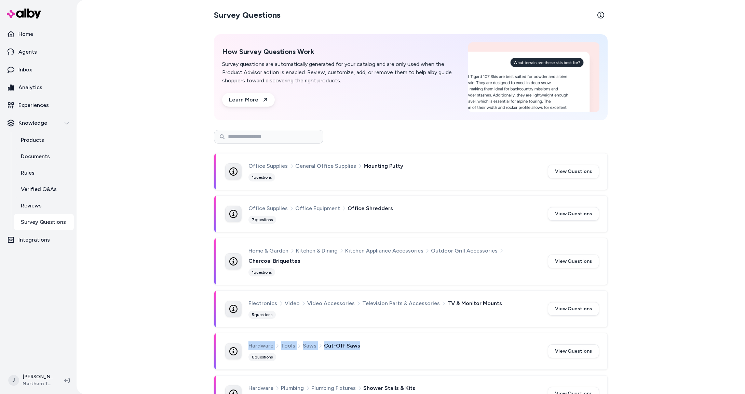
drag, startPoint x: 364, startPoint y: 346, endPoint x: 271, endPoint y: 347, distance: 92.3
click at [240, 348] on div "Hardware Tools Saws Cut-Off Saws 8 questions" at bounding box center [382, 351] width 314 height 20
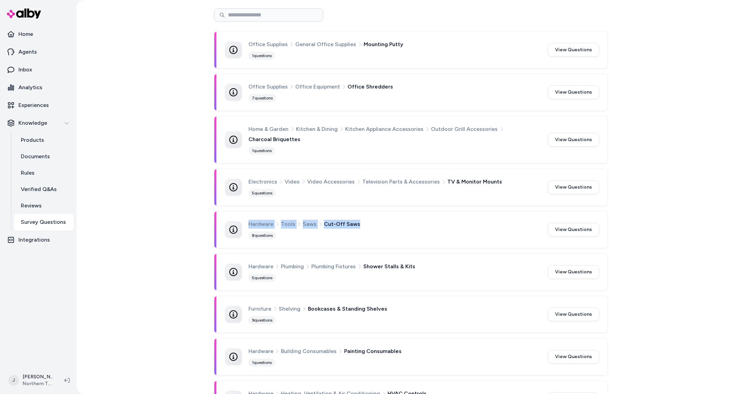
scroll to position [119, 0]
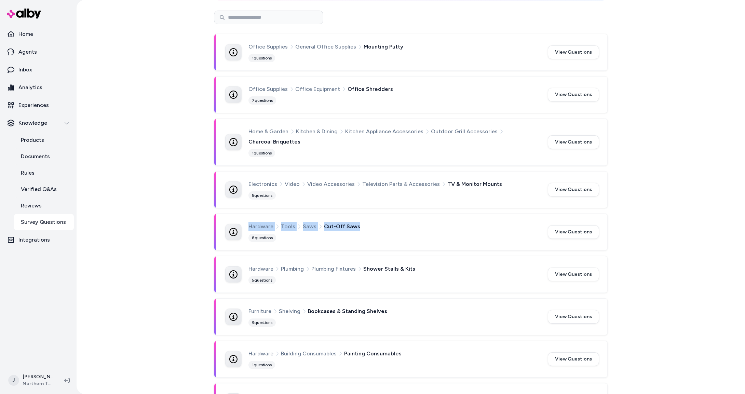
click at [247, 227] on div "Hardware Tools Saws Cut-Off Saws 8 questions" at bounding box center [382, 232] width 314 height 20
drag, startPoint x: 272, startPoint y: 226, endPoint x: 373, endPoint y: 225, distance: 100.8
click at [373, 225] on div "Hardware Tools Saws Cut-Off Saws" at bounding box center [393, 225] width 291 height 9
click at [370, 226] on div "Hardware Tools Saws Cut-Off Saws" at bounding box center [393, 225] width 291 height 9
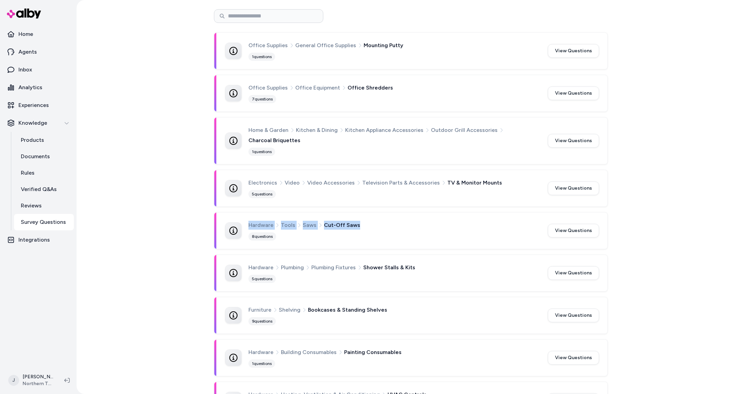
drag, startPoint x: 310, startPoint y: 225, endPoint x: 246, endPoint y: 226, distance: 63.6
click at [246, 226] on div "Hardware Tools Saws Cut-Off Saws 8 questions" at bounding box center [382, 231] width 314 height 20
click at [39, 140] on p "Products" at bounding box center [32, 140] width 23 height 8
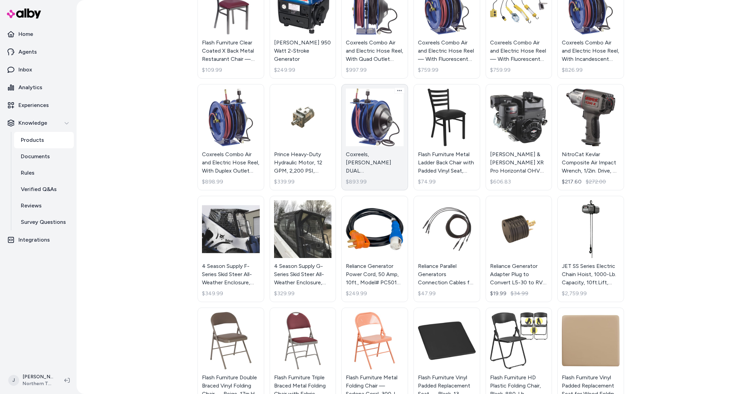
scroll to position [542, 0]
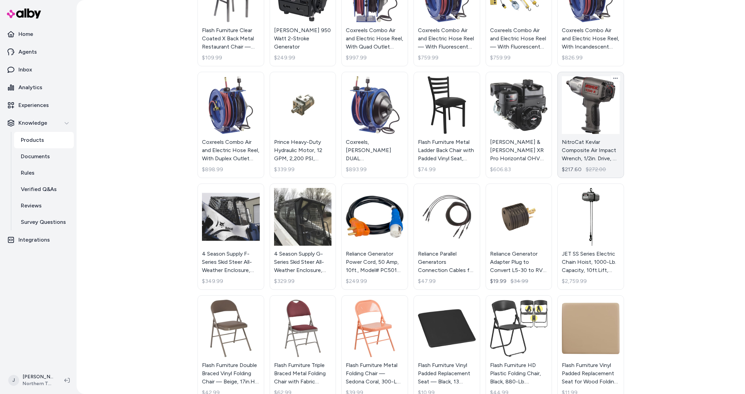
click at [596, 111] on link "NitroCat Kevlar Composite Air Impact Wrench, 1/2in. Drive, 4 CFM, 1295 Ft./Lbs.…" at bounding box center [590, 125] width 67 height 106
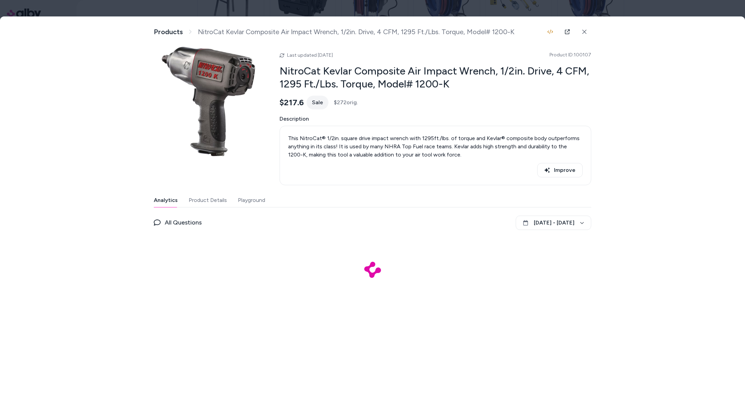
click at [202, 199] on button "Product Details" at bounding box center [208, 200] width 38 height 14
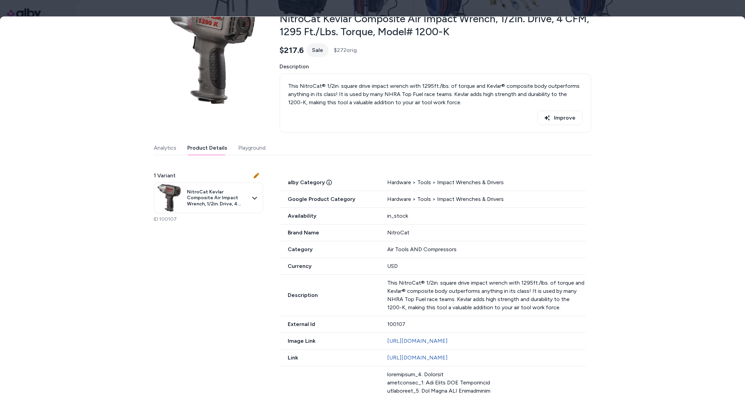
scroll to position [58, 0]
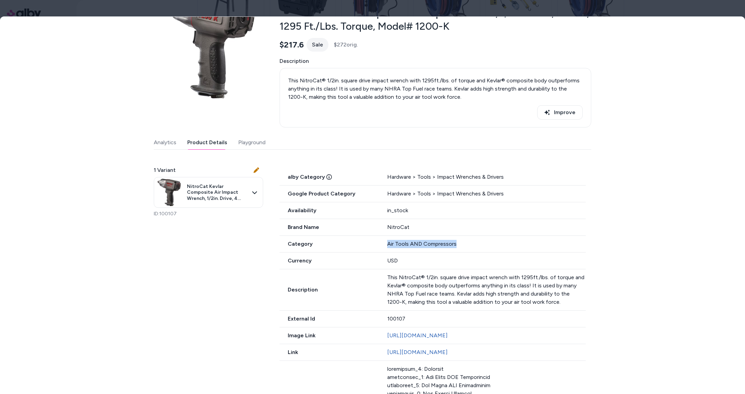
drag, startPoint x: 447, startPoint y: 247, endPoint x: 383, endPoint y: 247, distance: 64.3
click at [385, 247] on div "Category Air Tools AND Compressors" at bounding box center [433, 244] width 306 height 17
drag, startPoint x: 372, startPoint y: 176, endPoint x: 508, endPoint y: 178, distance: 136.4
click at [489, 171] on div "alby Category Hardware > Tools > Impact Wrenches & Drivers" at bounding box center [433, 177] width 306 height 17
drag, startPoint x: 522, startPoint y: 174, endPoint x: 387, endPoint y: 178, distance: 135.1
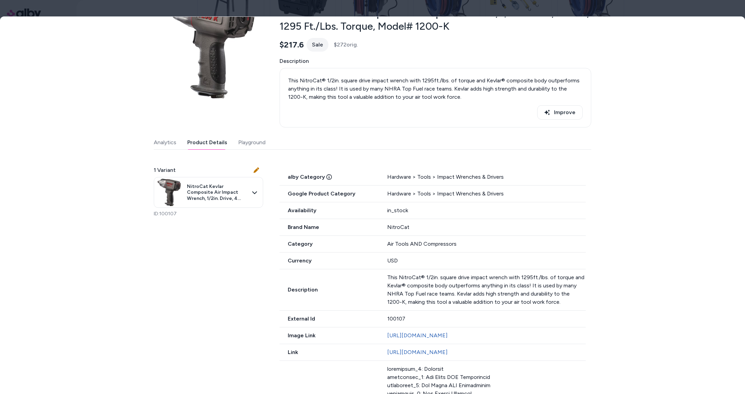
click at [387, 178] on div "Hardware > Tools > Impact Wrenches & Drivers" at bounding box center [486, 177] width 199 height 8
drag, startPoint x: 387, startPoint y: 178, endPoint x: 511, endPoint y: 178, distance: 124.1
click at [511, 178] on div "alby Category Hardware > Tools > Impact Wrenches & Drivers" at bounding box center [433, 177] width 306 height 17
drag, startPoint x: 433, startPoint y: 244, endPoint x: 396, endPoint y: 246, distance: 37.3
click at [394, 246] on div "Category Air Tools AND Compressors" at bounding box center [433, 244] width 306 height 17
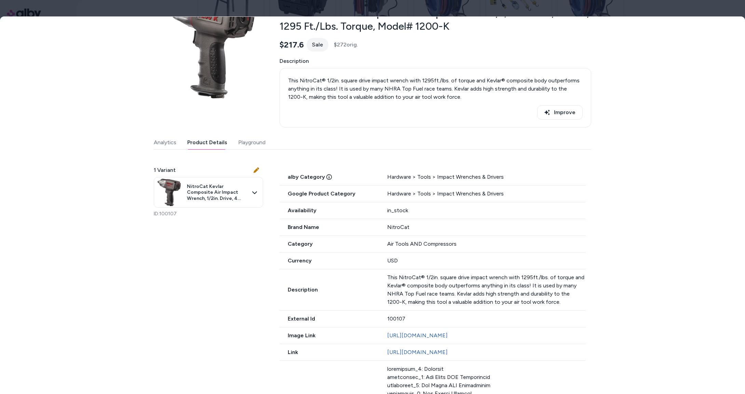
drag, startPoint x: 396, startPoint y: 246, endPoint x: 390, endPoint y: 246, distance: 6.5
click at [395, 246] on div "Air Tools AND Compressors" at bounding box center [486, 244] width 199 height 8
drag, startPoint x: 389, startPoint y: 246, endPoint x: 449, endPoint y: 247, distance: 60.2
click at [449, 247] on div "Air Tools AND Compressors" at bounding box center [486, 244] width 199 height 8
drag, startPoint x: 457, startPoint y: 247, endPoint x: 464, endPoint y: 246, distance: 7.6
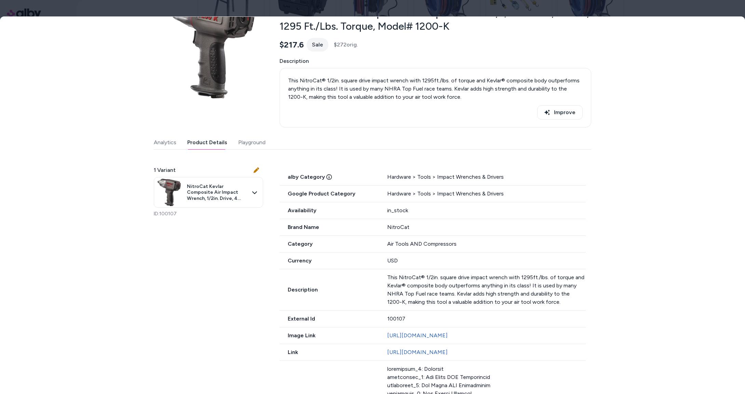
click at [457, 247] on div "Air Tools AND Compressors" at bounding box center [486, 244] width 199 height 8
drag, startPoint x: 386, startPoint y: 245, endPoint x: 357, endPoint y: 246, distance: 29.8
click at [357, 246] on div "Category Air Tools AND Compressors" at bounding box center [433, 244] width 306 height 17
drag, startPoint x: 492, startPoint y: 179, endPoint x: 375, endPoint y: 180, distance: 117.6
click at [375, 180] on div "alby Category Hardware > Tools > Impact Wrenches & Drivers" at bounding box center [433, 177] width 306 height 17
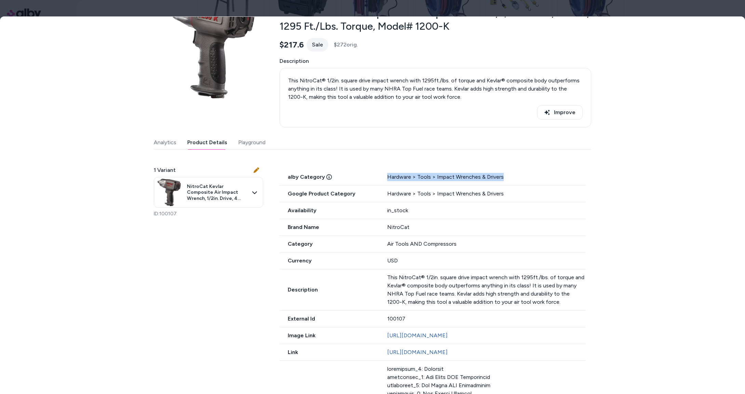
click at [466, 179] on div "Hardware > Tools > Impact Wrenches & Drivers" at bounding box center [486, 177] width 199 height 8
drag, startPoint x: 517, startPoint y: 178, endPoint x: 381, endPoint y: 180, distance: 136.4
click at [381, 180] on div "alby Category Hardware > Tools > Impact Wrenches & Drivers" at bounding box center [433, 177] width 306 height 17
drag, startPoint x: 455, startPoint y: 245, endPoint x: 377, endPoint y: 246, distance: 77.9
click at [377, 245] on div "Category Air Tools AND Compressors" at bounding box center [433, 244] width 306 height 17
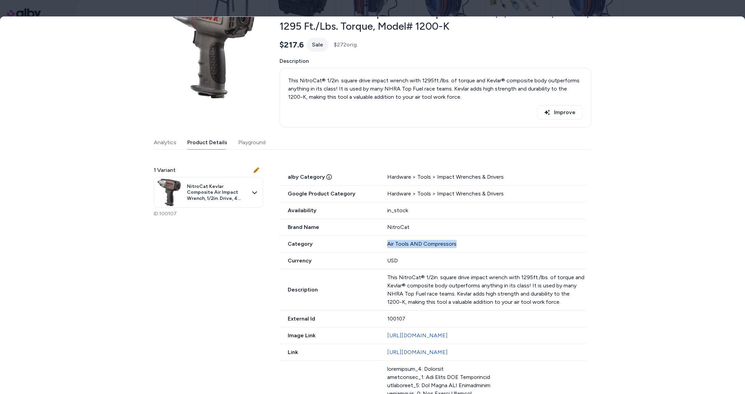
click at [459, 246] on div "Air Tools AND Compressors" at bounding box center [486, 244] width 199 height 8
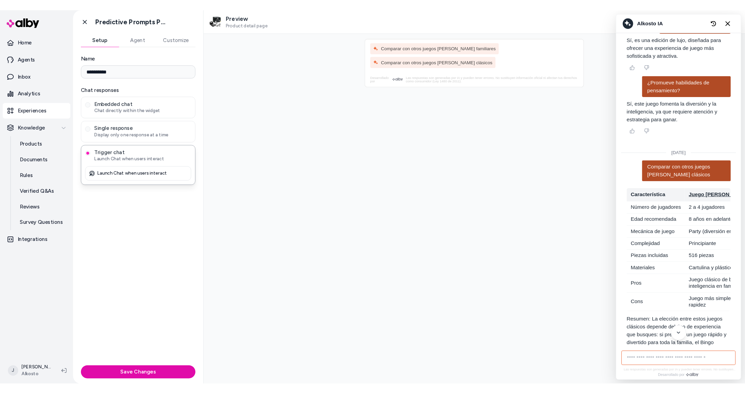
scroll to position [259, 0]
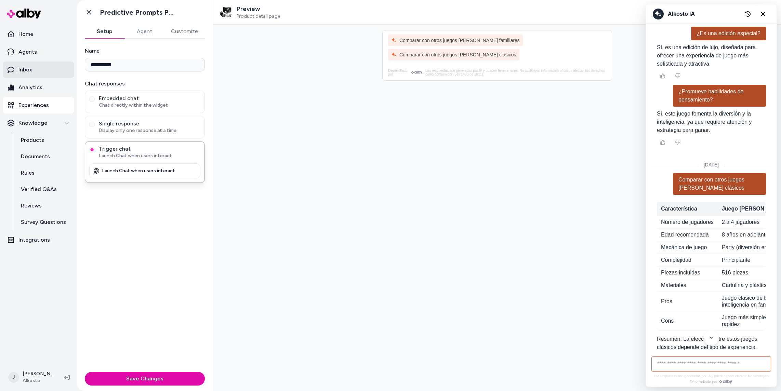
click at [34, 72] on link "Inbox" at bounding box center [38, 70] width 71 height 16
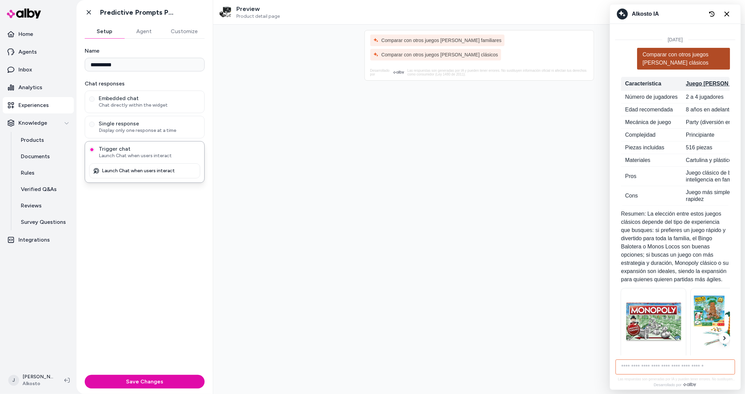
scroll to position [407, 0]
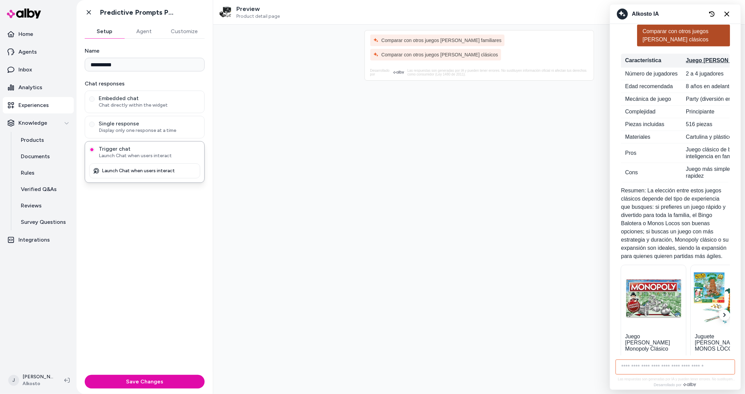
click at [140, 33] on button "Agent" at bounding box center [144, 32] width 40 height 14
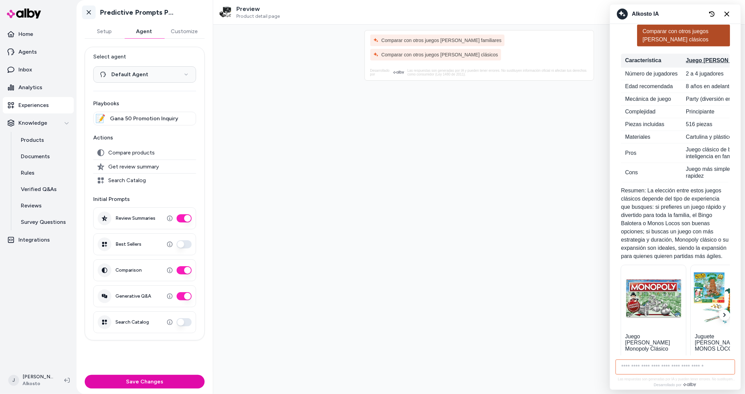
click at [89, 11] on icon at bounding box center [88, 12] width 7 height 7
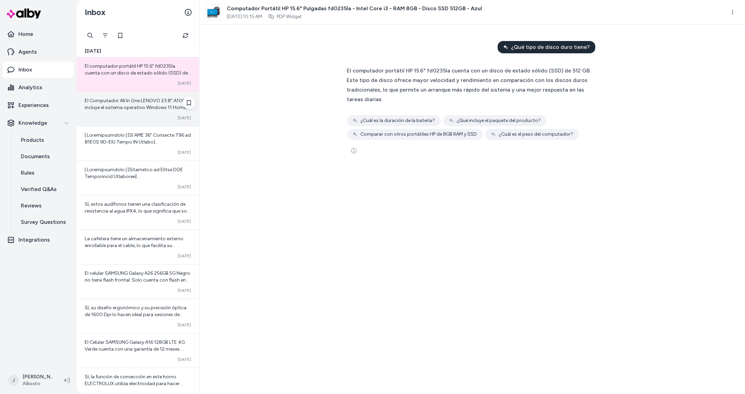
click at [118, 110] on span "El Computador All In One LENOVO 23.8" A100 incluye el sistema operativo Windows…" at bounding box center [138, 111] width 106 height 26
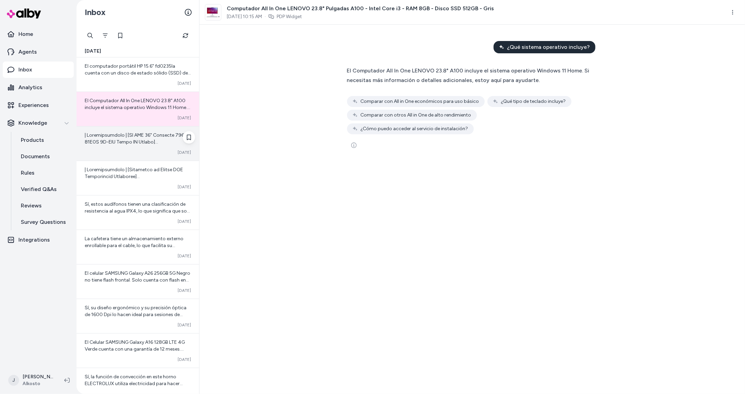
click at [114, 143] on span at bounding box center [138, 377] width 106 height 491
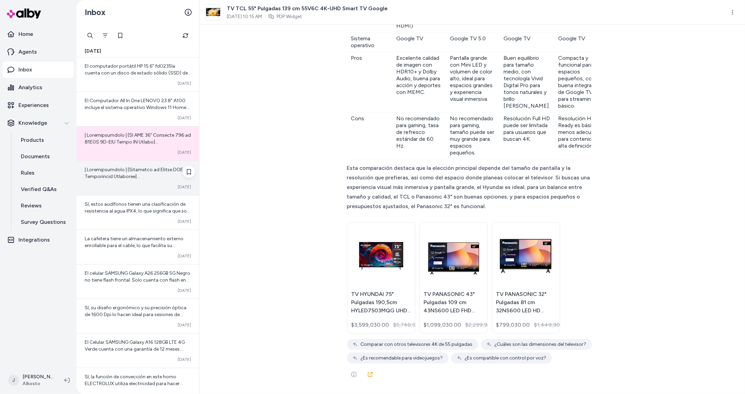
scroll to position [308, 0]
click at [100, 184] on div "Converted [DATE]" at bounding box center [138, 178] width 123 height 34
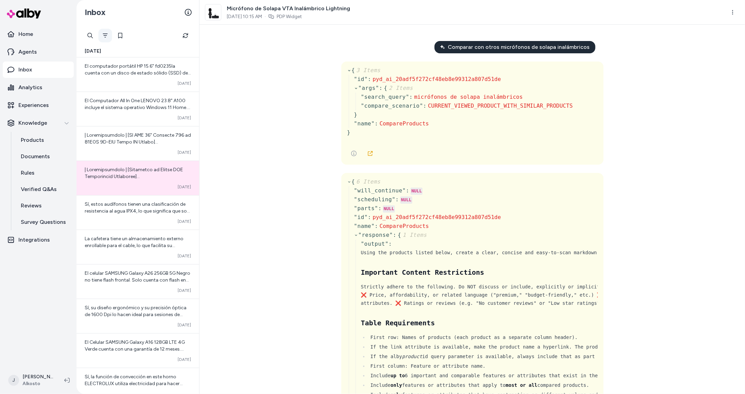
click at [106, 33] on icon "Filter" at bounding box center [105, 35] width 5 height 5
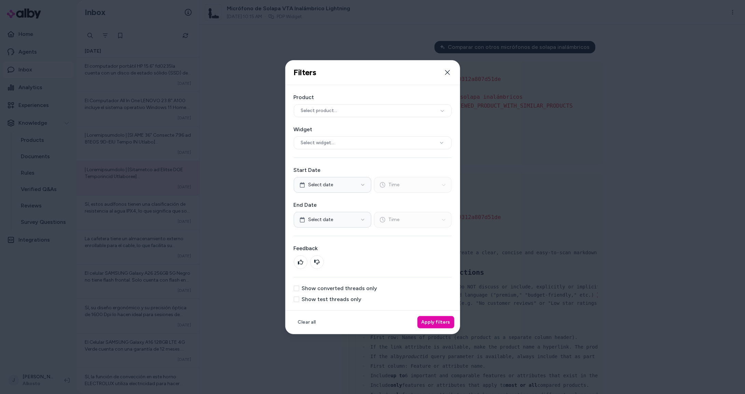
drag, startPoint x: 331, startPoint y: 300, endPoint x: 375, endPoint y: 315, distance: 46.7
click at [331, 300] on label "Show test threads only" at bounding box center [332, 299] width 60 height 5
click at [299, 300] on button "Show test threads only" at bounding box center [296, 299] width 5 height 5
click at [422, 323] on button "Apply filters" at bounding box center [436, 322] width 37 height 12
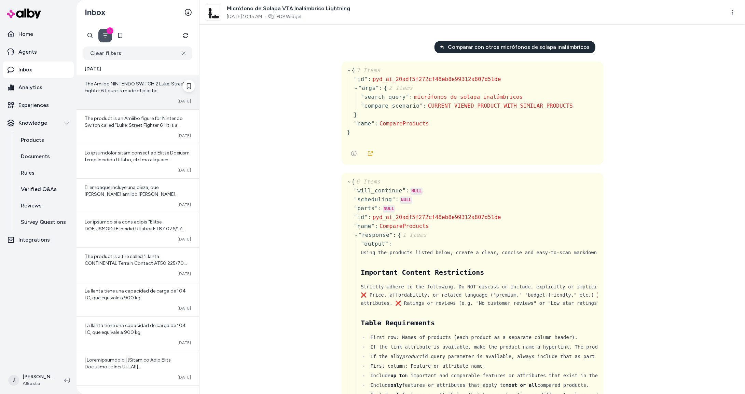
click at [113, 92] on span "The Amiibo NINTENDO SWITCH 2 Luke: Street Fighter 6 figure is made of plastic." at bounding box center [135, 87] width 100 height 13
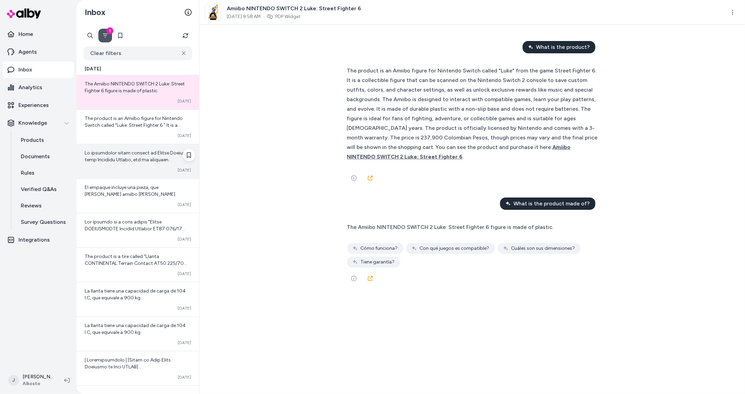
click at [126, 163] on div "Converted [DATE]" at bounding box center [138, 161] width 123 height 34
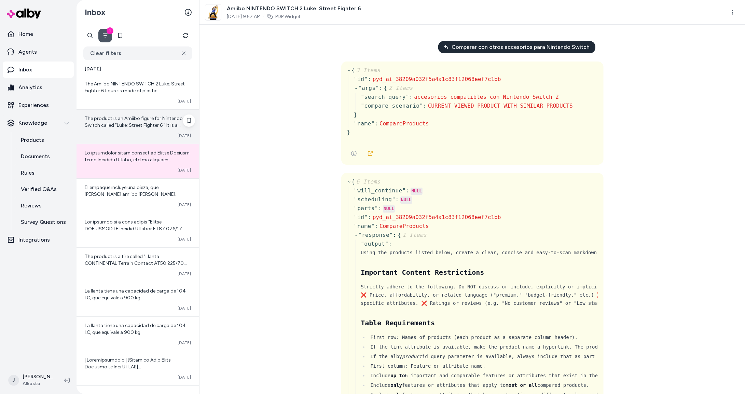
click at [117, 122] on span "The product is an Amiibo figure for Nintendo Switch called "Luke: Street Fighte…" at bounding box center [138, 180] width 106 height 129
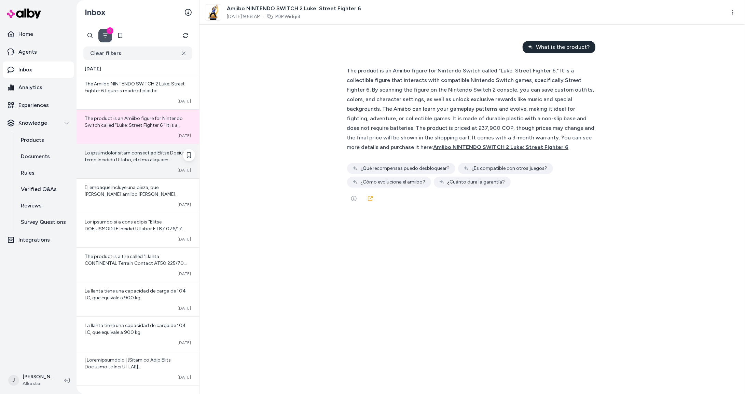
click at [115, 162] on span at bounding box center [138, 248] width 106 height 197
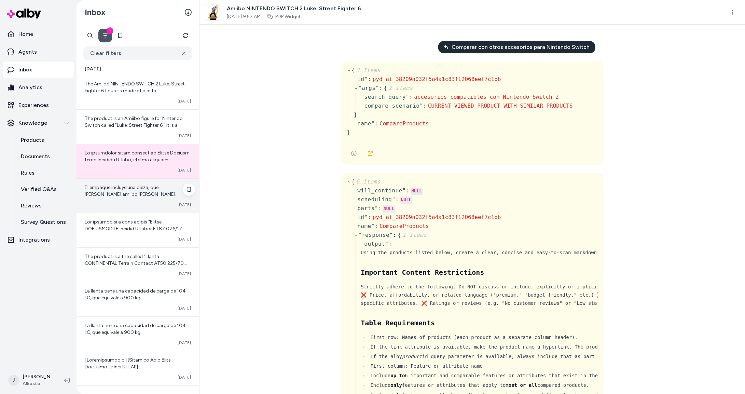
click at [116, 195] on span "El empaque incluye una pieza, que [PERSON_NAME] amiibo [PERSON_NAME]." at bounding box center [131, 191] width 92 height 13
click at [121, 164] on div "Converted [DATE]" at bounding box center [138, 161] width 123 height 34
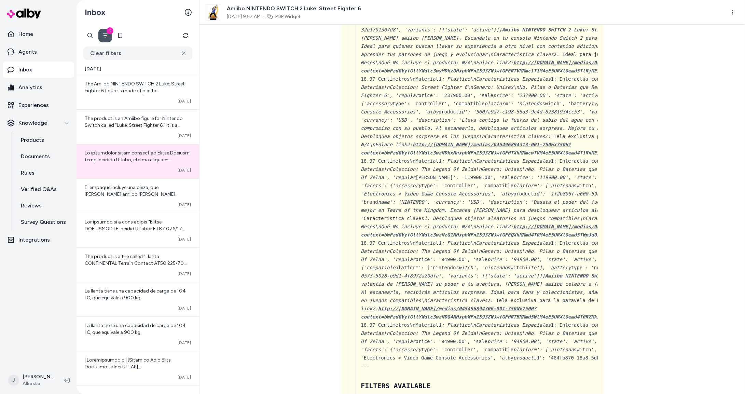
scroll to position [1013, 0]
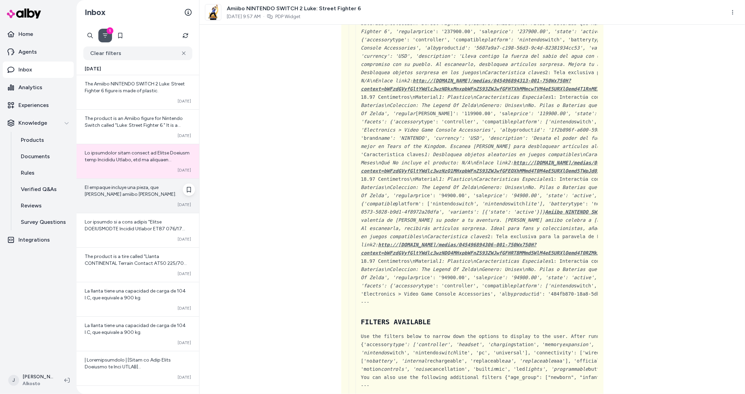
click at [113, 185] on span "El empaque incluye una pieza, que [PERSON_NAME] amiibo [PERSON_NAME]." at bounding box center [131, 191] width 92 height 13
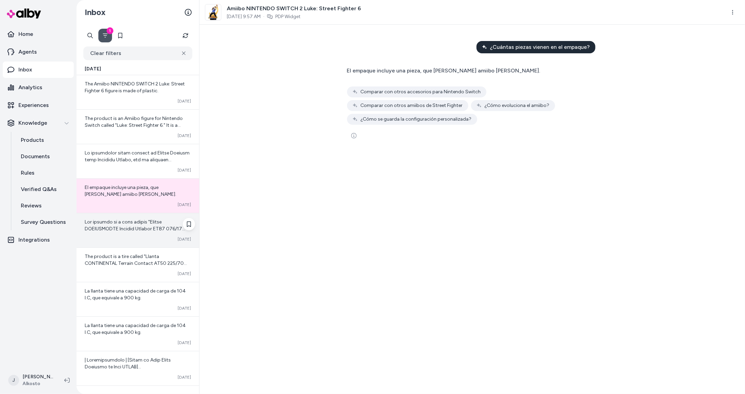
click at [122, 219] on span at bounding box center [138, 304] width 106 height 170
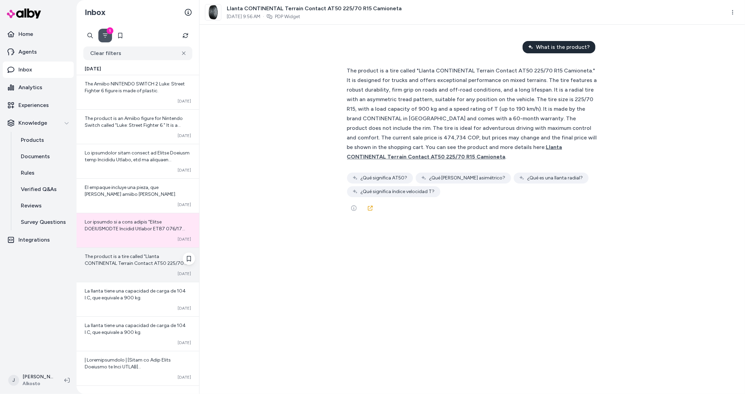
click at [121, 272] on div "Converted Oct 15" at bounding box center [138, 273] width 106 height 5
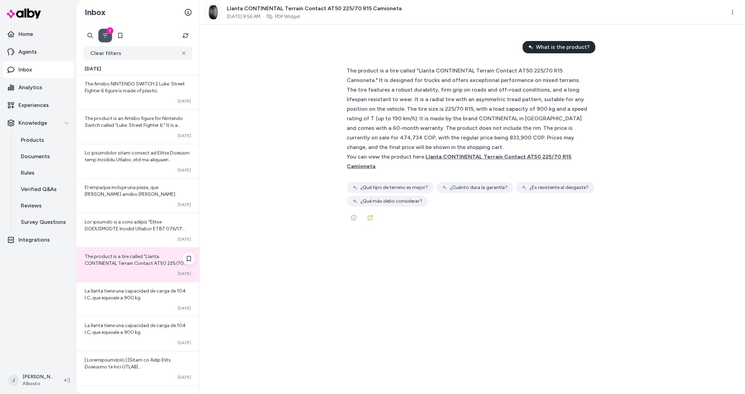
scroll to position [5, 0]
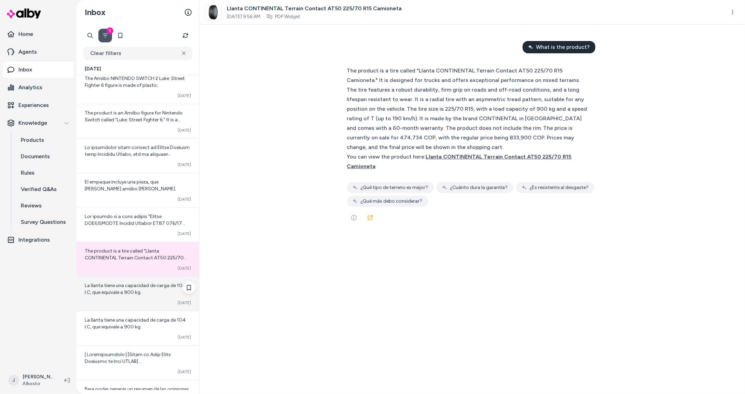
click at [109, 306] on div "Converted Oct 15" at bounding box center [138, 302] width 106 height 5
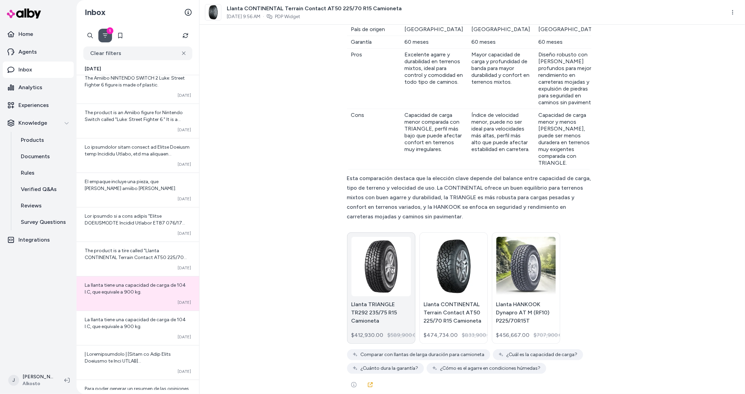
scroll to position [1009, 0]
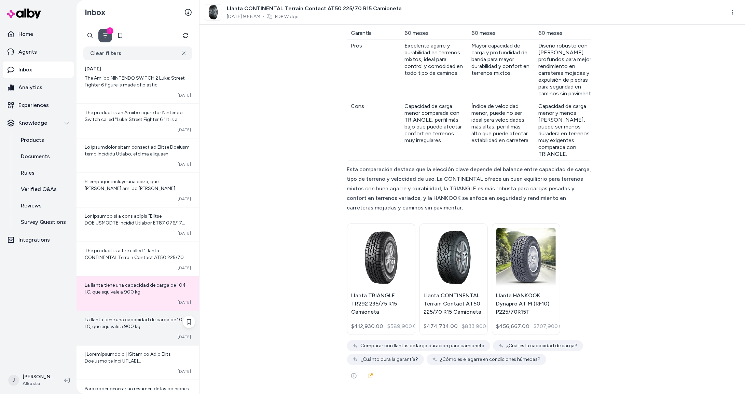
click at [120, 324] on span "La llanta tiene una capacidad de carga de 104 I.C, que equivale a 900 kg." at bounding box center [135, 323] width 101 height 13
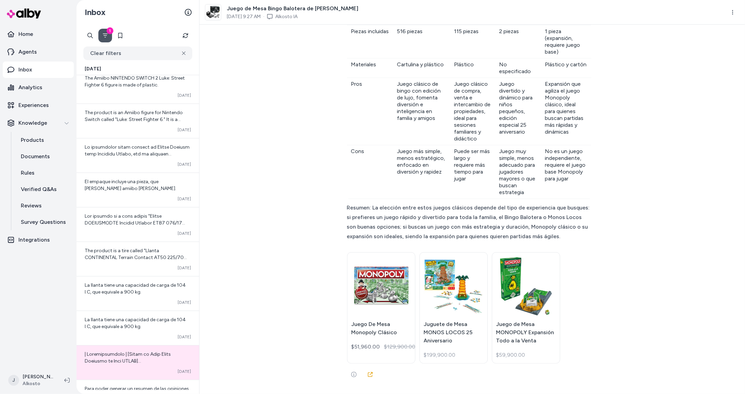
scroll to position [1068, 0]
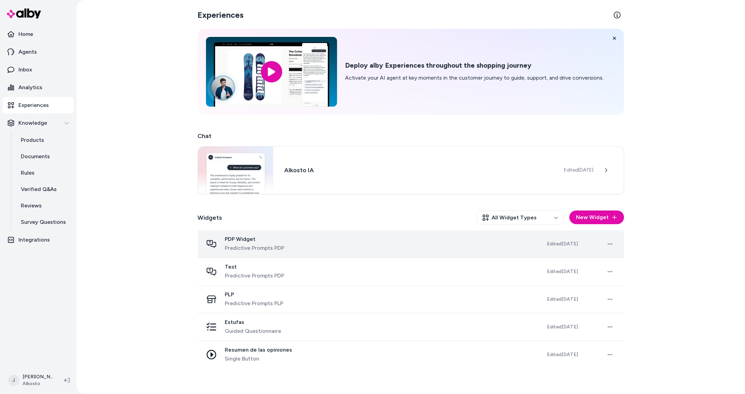
click at [347, 251] on div "PDP Widget Predictive Prompts PDP" at bounding box center [369, 244] width 333 height 16
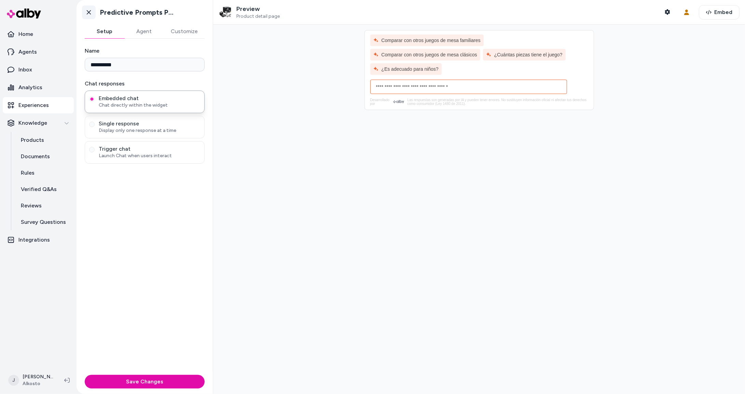
click at [82, 12] on link "Go back" at bounding box center [89, 12] width 14 height 14
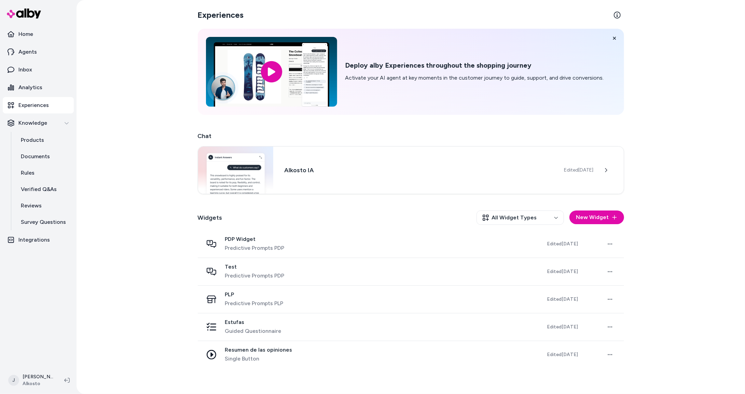
click at [84, 12] on div "Experiences Deploy alby Experiences throughout the shopping journey Activate yo…" at bounding box center [411, 197] width 669 height 394
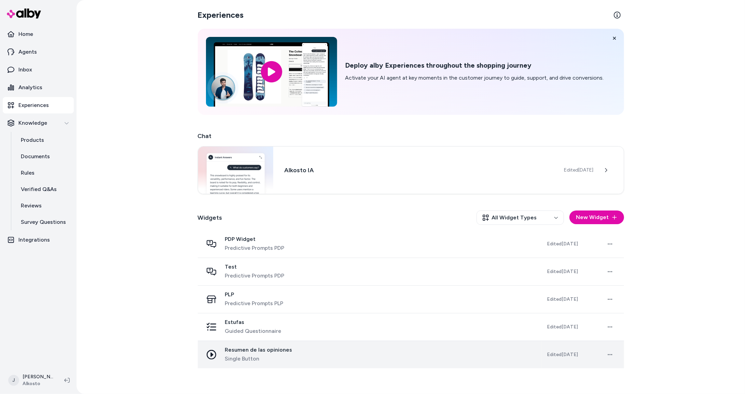
click at [302, 355] on div "Resumen de las opiniones Single Button" at bounding box center [369, 355] width 333 height 16
